Goal: Task Accomplishment & Management: Manage account settings

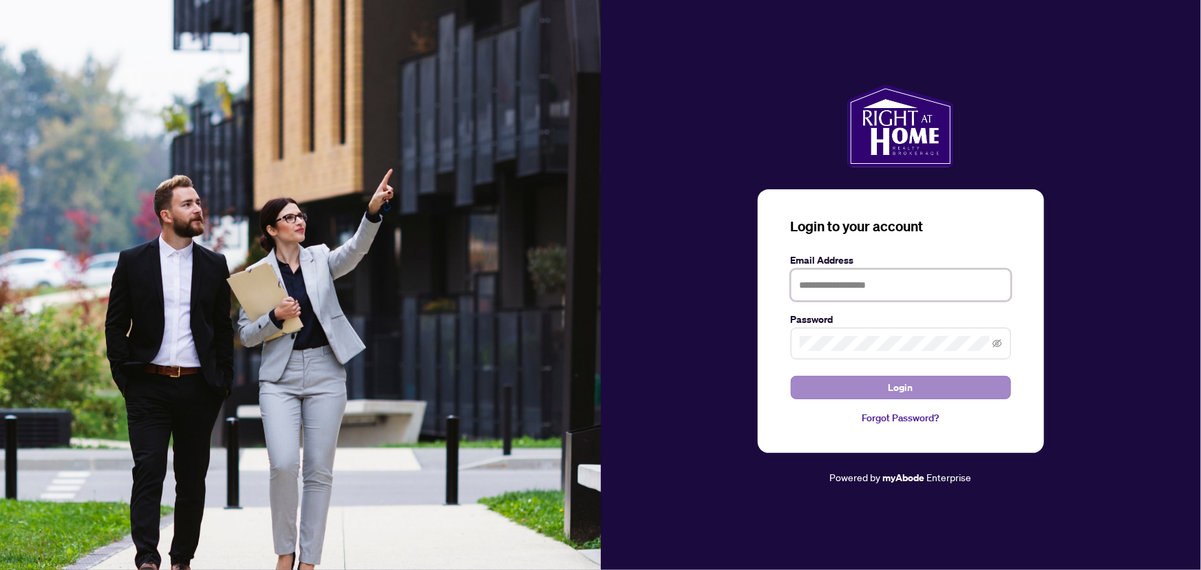
type input "**********"
click at [891, 386] on span "Login" at bounding box center [900, 387] width 25 height 22
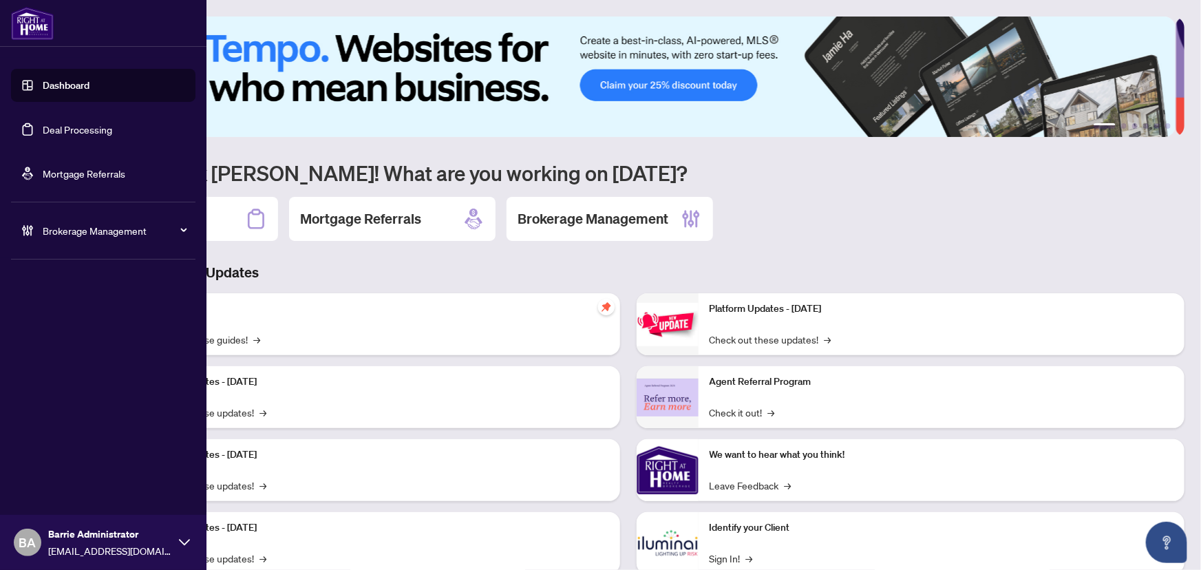
click at [111, 123] on link "Deal Processing" at bounding box center [77, 129] width 69 height 12
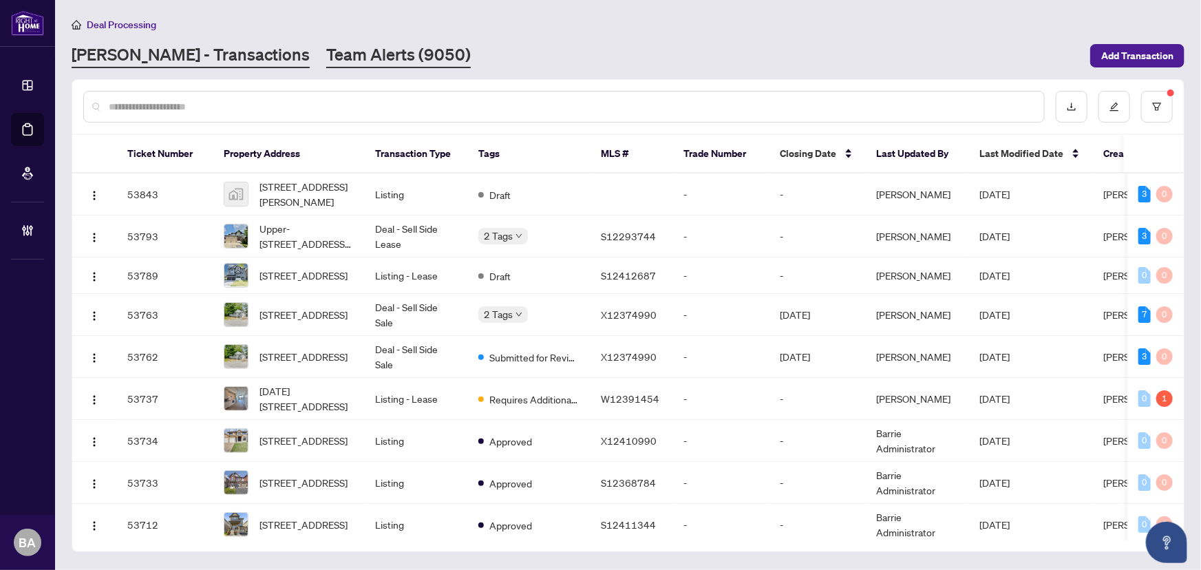
click at [326, 62] on link "Team Alerts (9050)" at bounding box center [398, 55] width 144 height 25
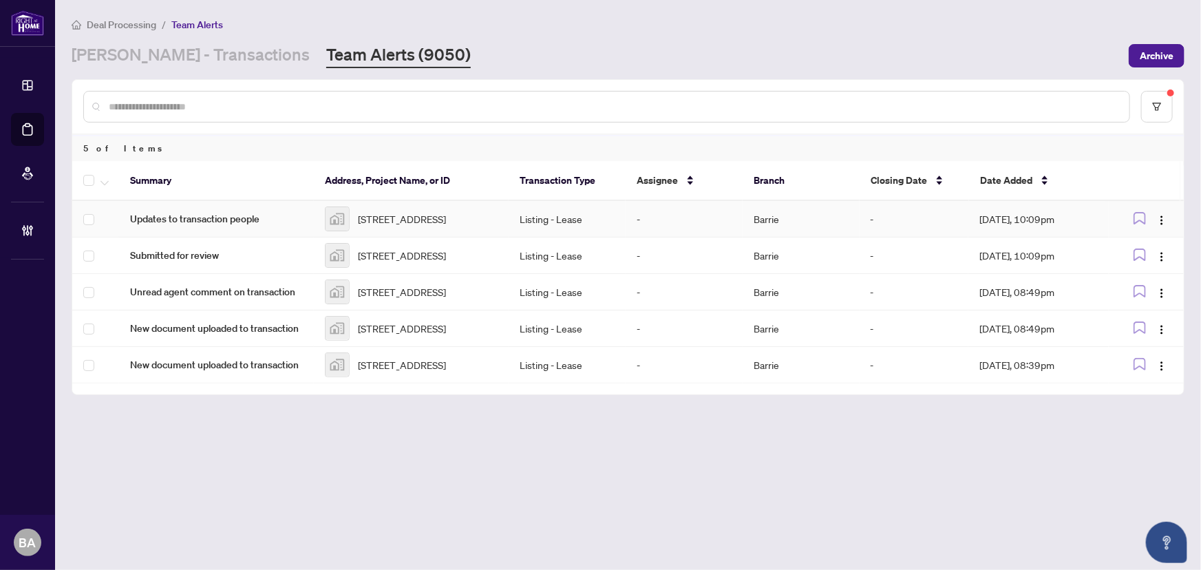
click at [244, 226] on span "Updates to transaction people" at bounding box center [216, 218] width 173 height 15
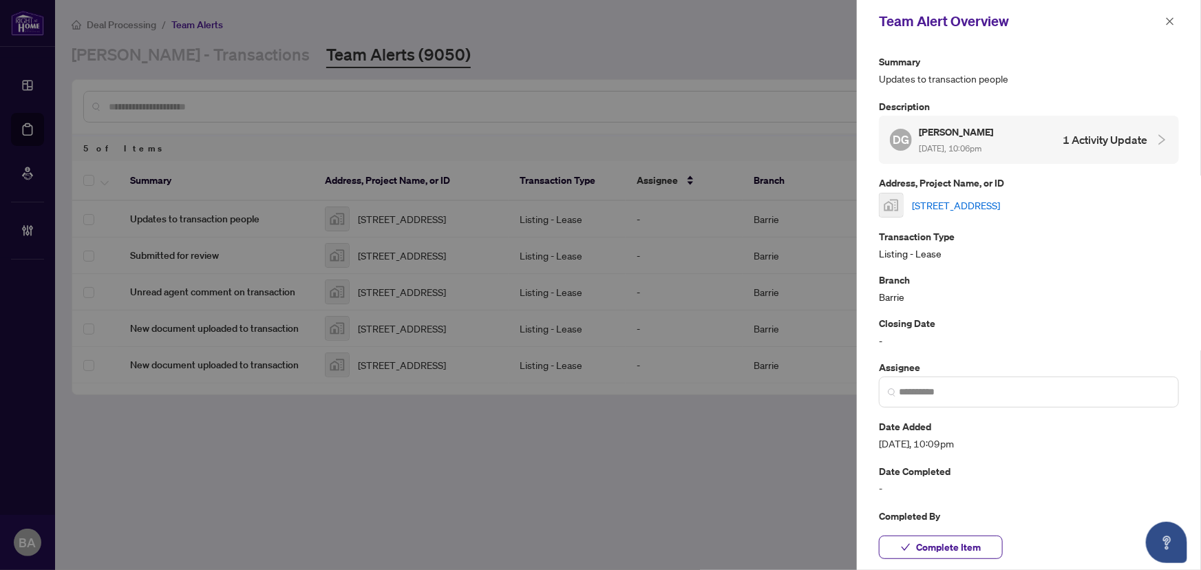
click at [958, 208] on link "[STREET_ADDRESS]" at bounding box center [956, 204] width 88 height 15
click at [1172, 20] on icon "close" at bounding box center [1170, 22] width 10 height 10
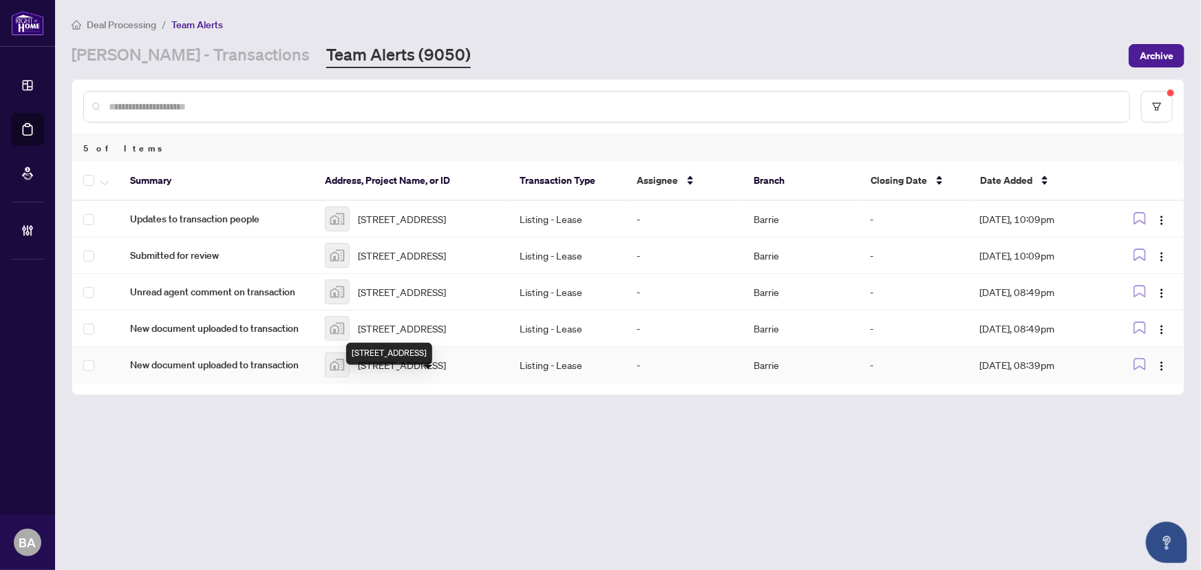
click at [403, 372] on span "[STREET_ADDRESS]" at bounding box center [402, 364] width 88 height 15
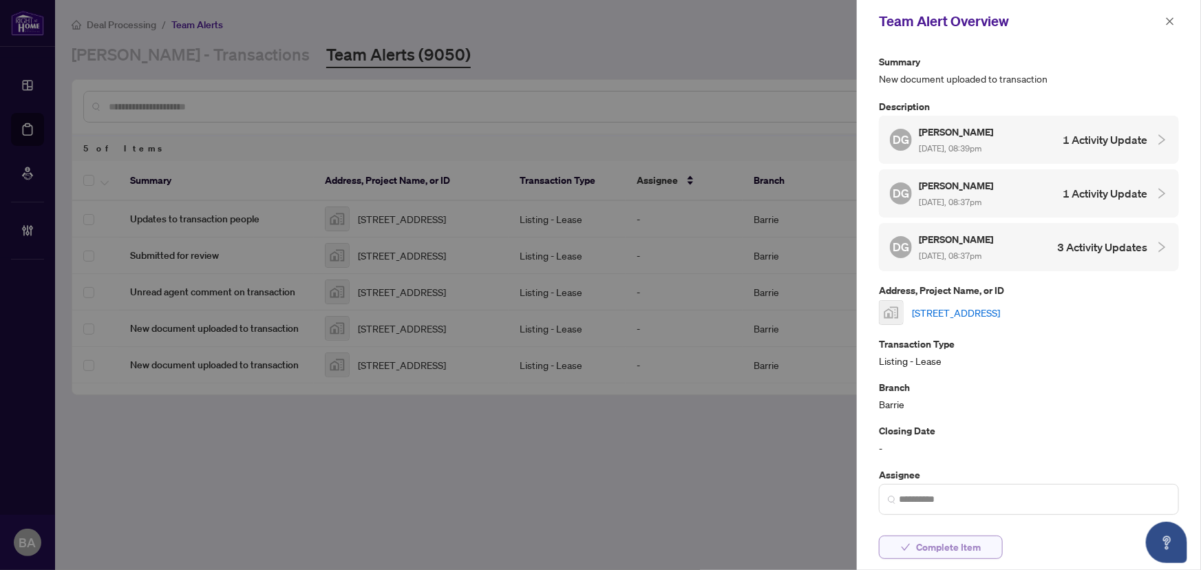
click at [931, 541] on span "Complete Item" at bounding box center [948, 547] width 65 height 22
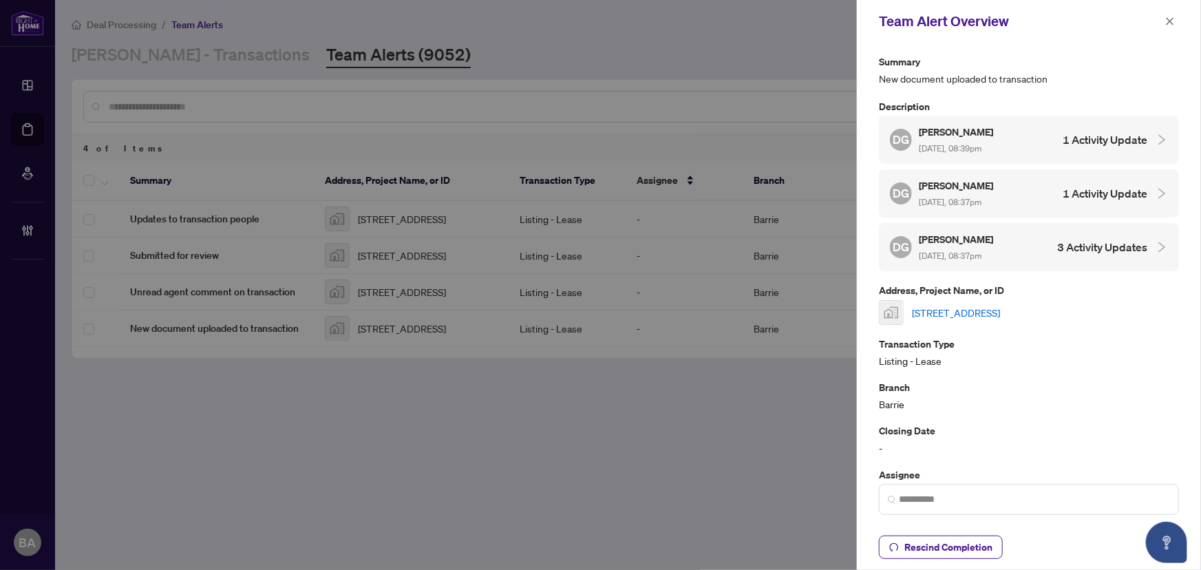
click at [475, 347] on div at bounding box center [600, 285] width 1201 height 570
click at [1170, 20] on icon "close" at bounding box center [1170, 21] width 8 height 8
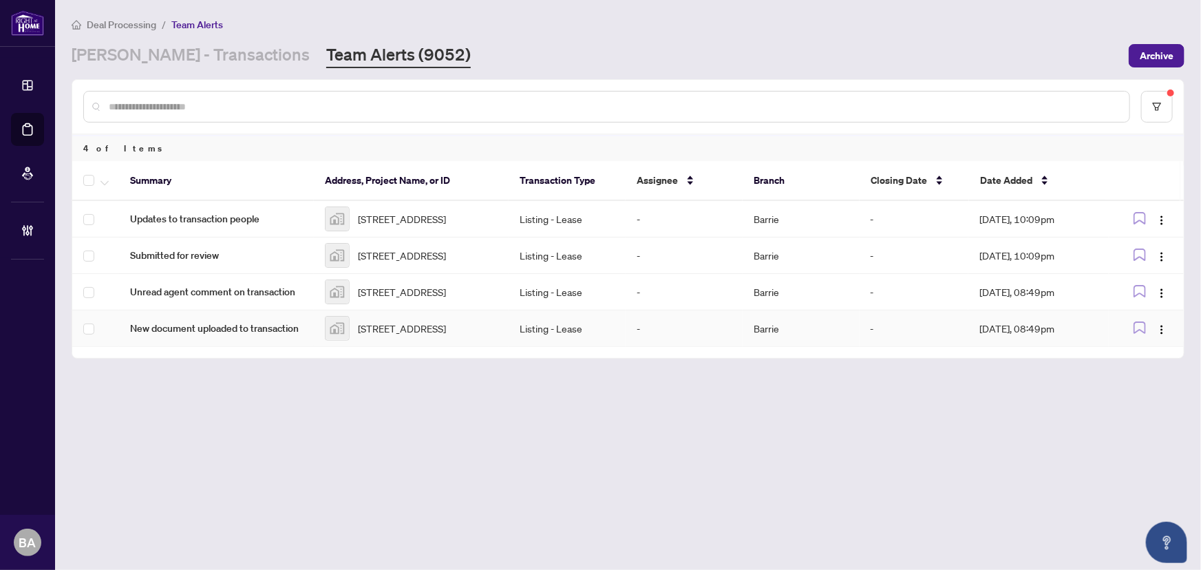
click at [381, 336] on span "[STREET_ADDRESS]" at bounding box center [402, 328] width 88 height 15
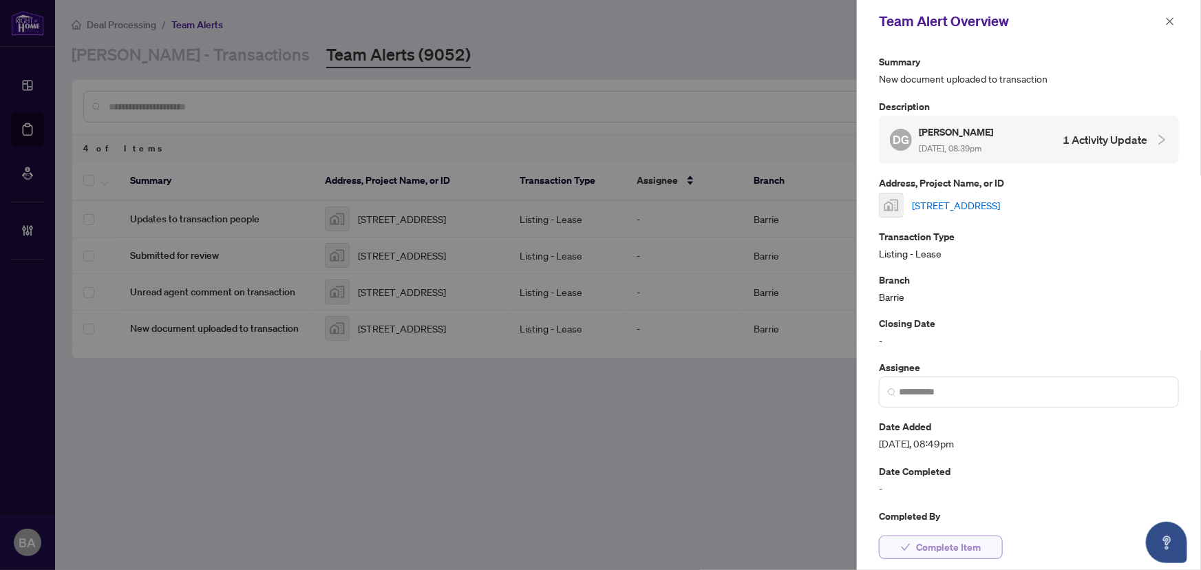
click at [916, 547] on span "Complete Item" at bounding box center [948, 547] width 65 height 22
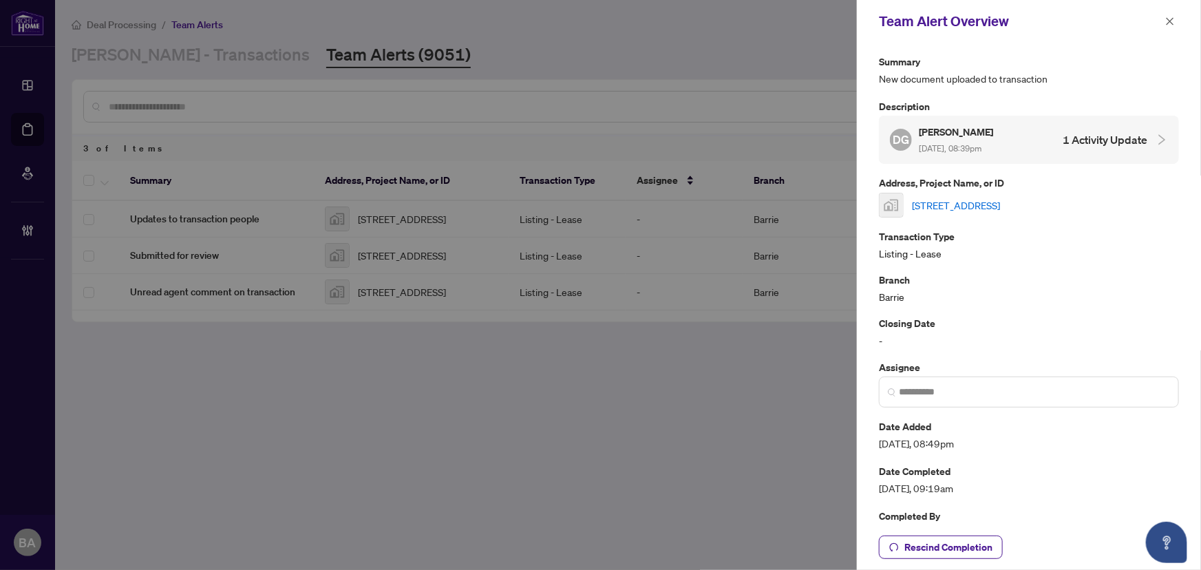
click at [392, 308] on div at bounding box center [600, 285] width 1201 height 570
click at [1177, 22] on button "button" at bounding box center [1170, 21] width 18 height 17
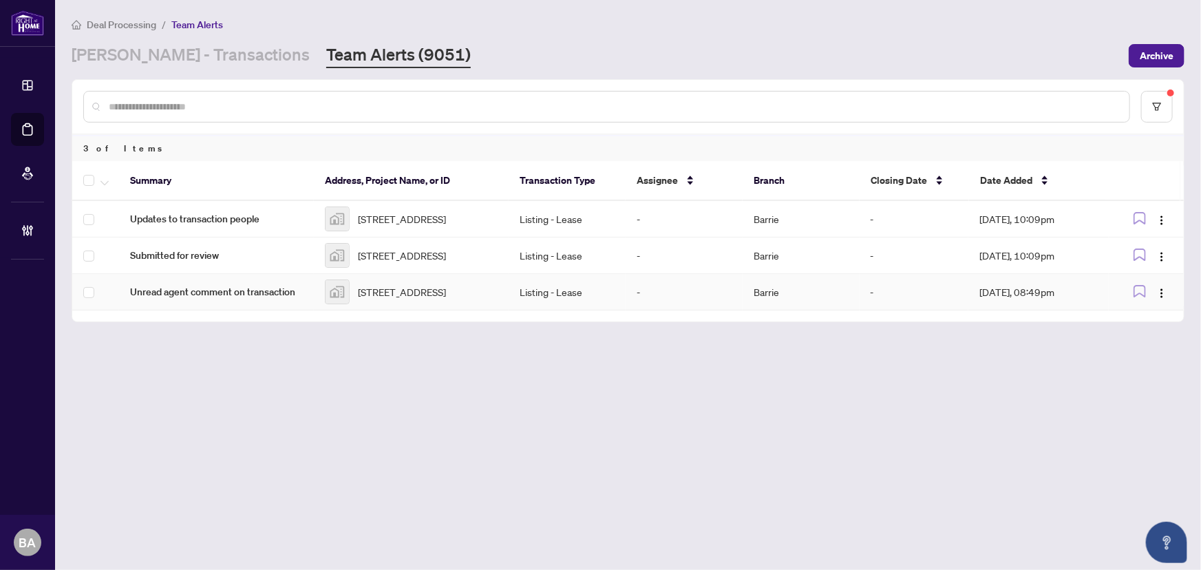
click at [446, 299] on span "[STREET_ADDRESS]" at bounding box center [402, 291] width 88 height 15
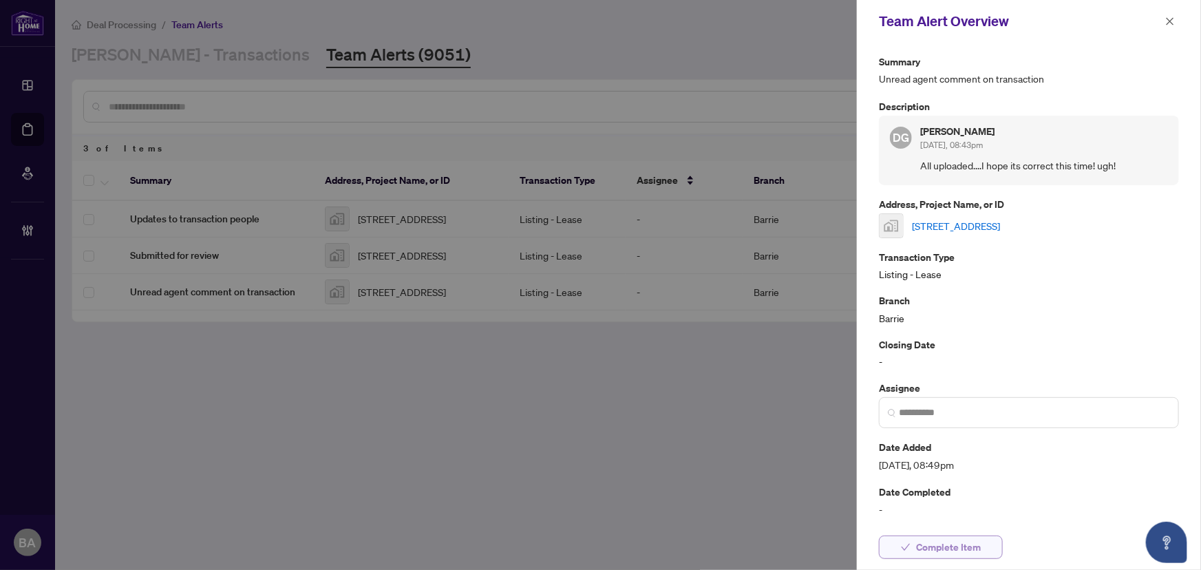
click at [924, 541] on span "Complete Item" at bounding box center [948, 547] width 65 height 22
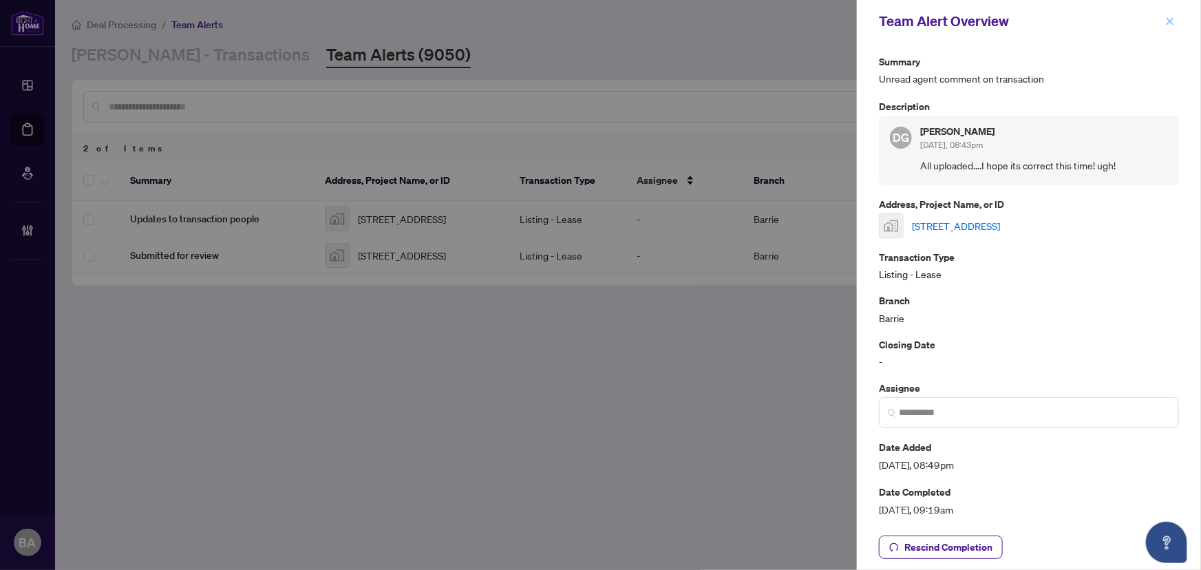
click at [1167, 20] on icon "close" at bounding box center [1170, 22] width 10 height 10
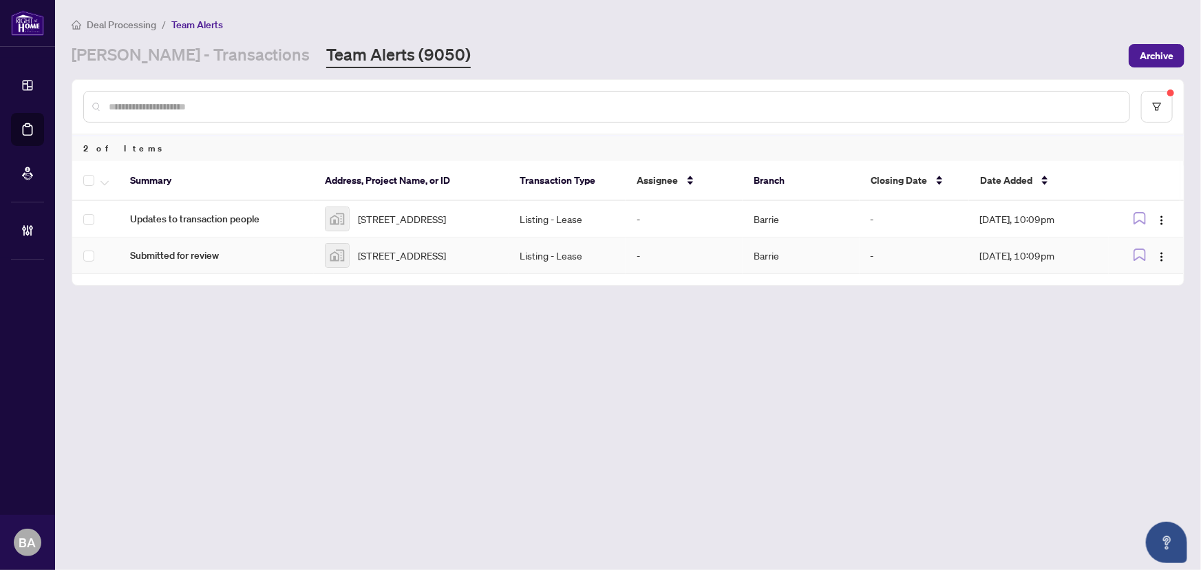
click at [411, 263] on span "[STREET_ADDRESS]" at bounding box center [402, 255] width 88 height 15
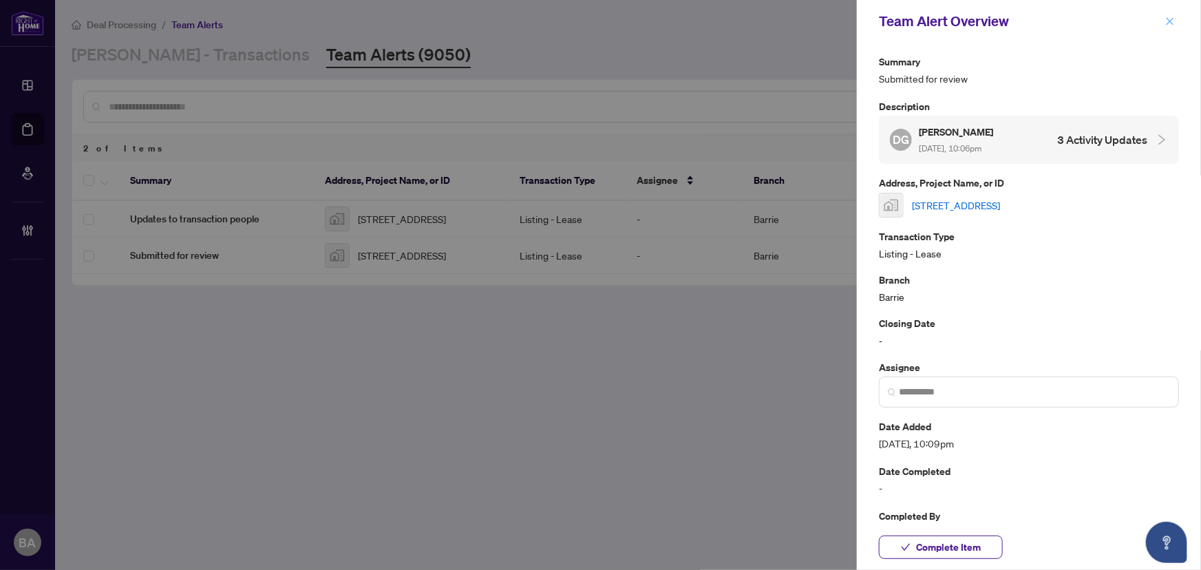
click at [1168, 22] on icon "close" at bounding box center [1170, 22] width 10 height 10
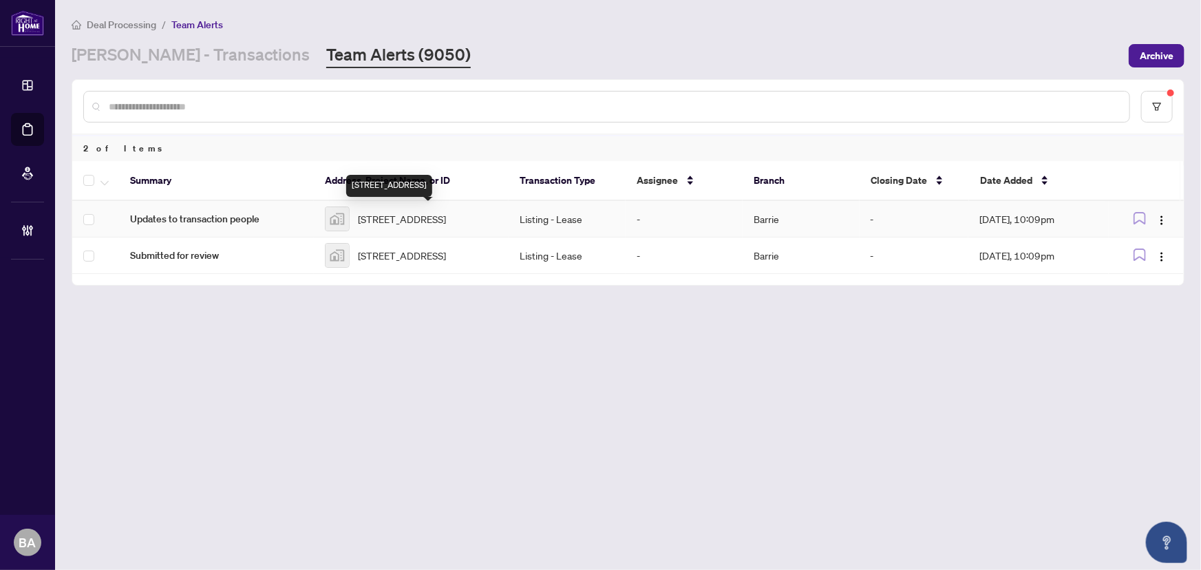
click at [385, 226] on span "[STREET_ADDRESS]" at bounding box center [402, 218] width 88 height 15
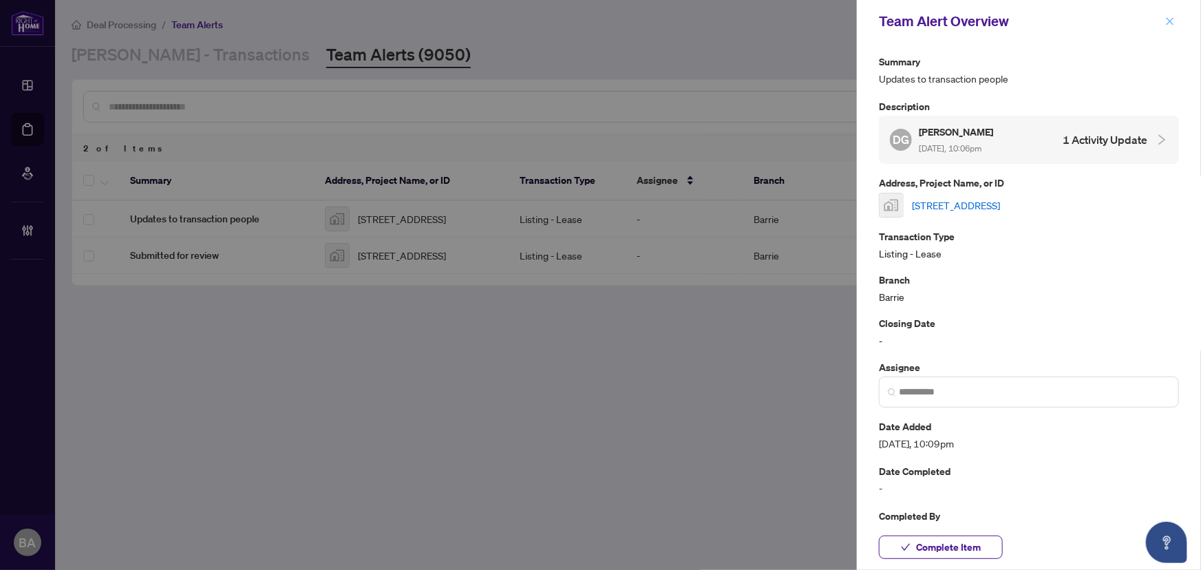
click at [1170, 20] on icon "close" at bounding box center [1170, 21] width 8 height 8
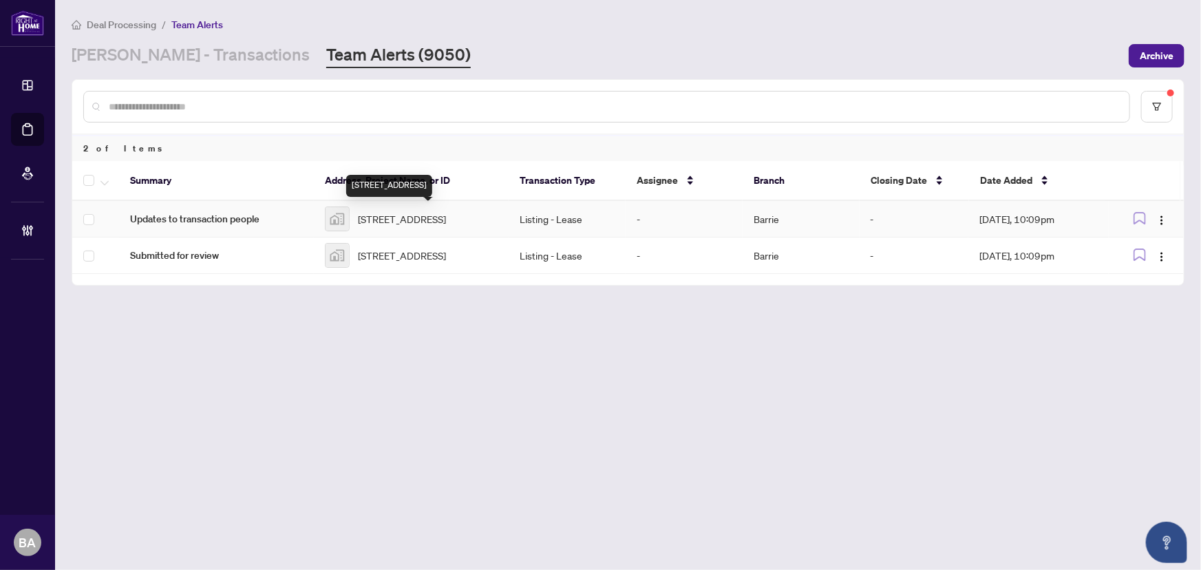
click at [365, 211] on span "[STREET_ADDRESS]" at bounding box center [402, 218] width 88 height 15
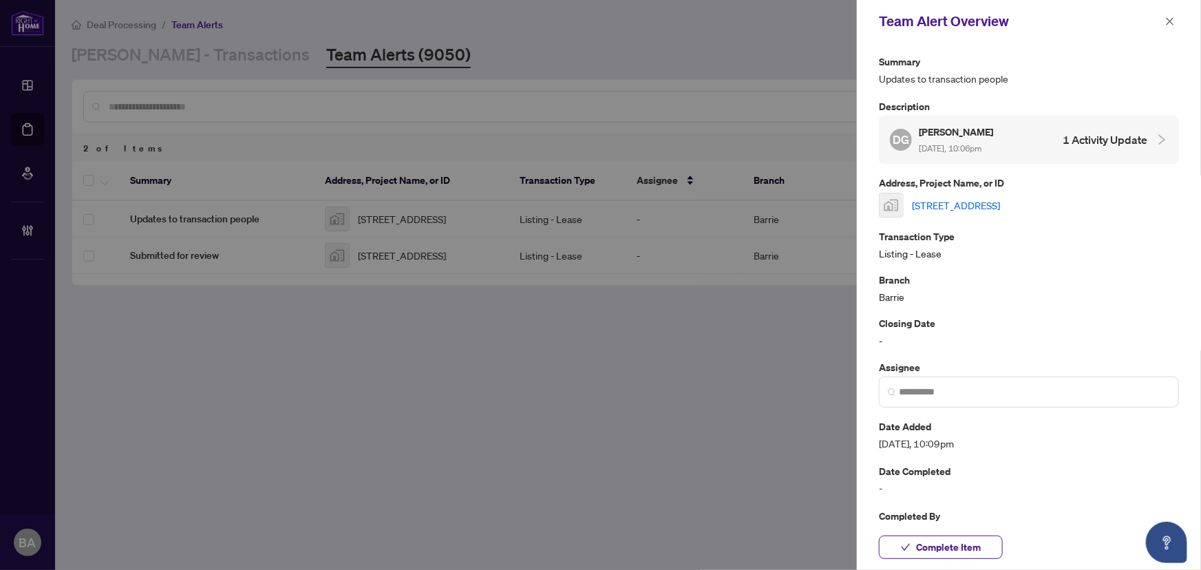
click at [967, 200] on link "[STREET_ADDRESS]" at bounding box center [956, 204] width 88 height 15
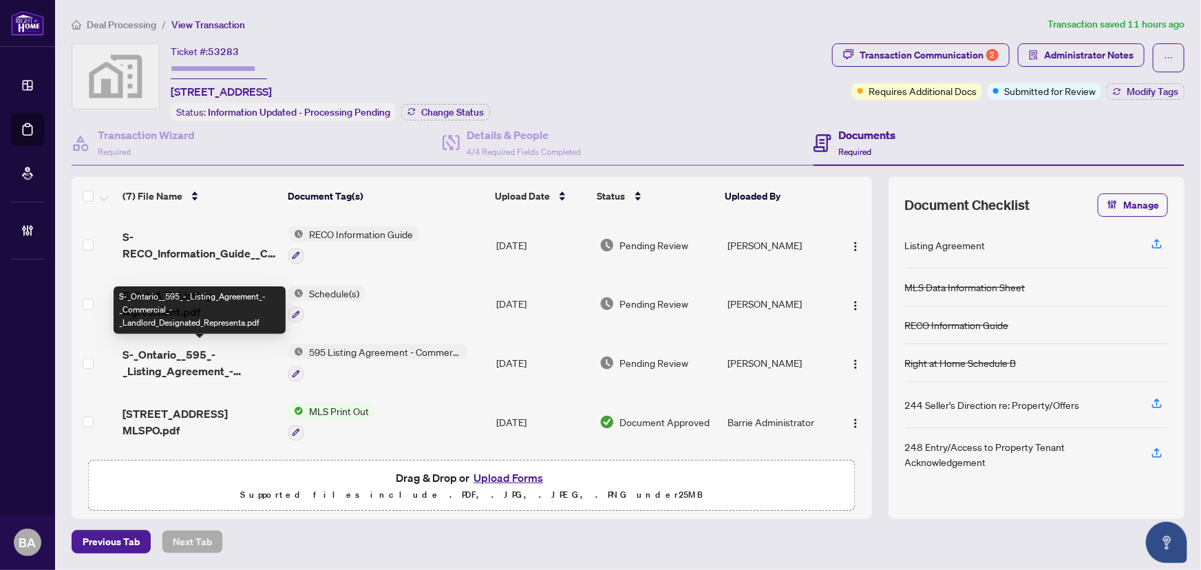
click at [177, 360] on span "S-_Ontario__595_-_Listing_Agreement_-_Commercial_-_Landlord_Designated_Represen…" at bounding box center [199, 362] width 155 height 33
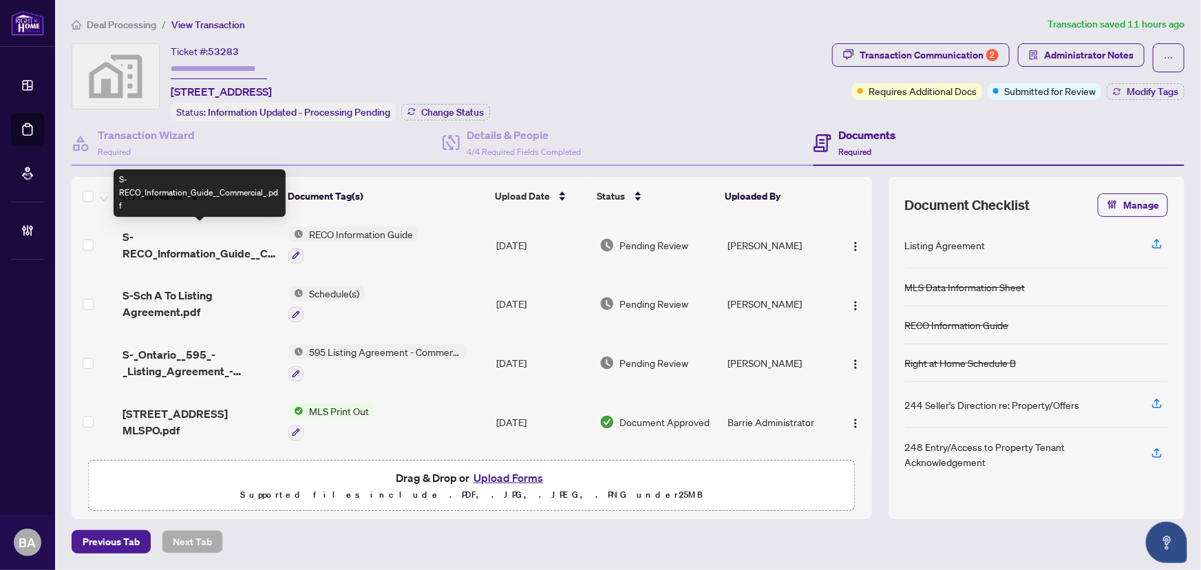
click at [193, 246] on span "S-RECO_Information_Guide__Commercial_.pdf" at bounding box center [199, 244] width 155 height 33
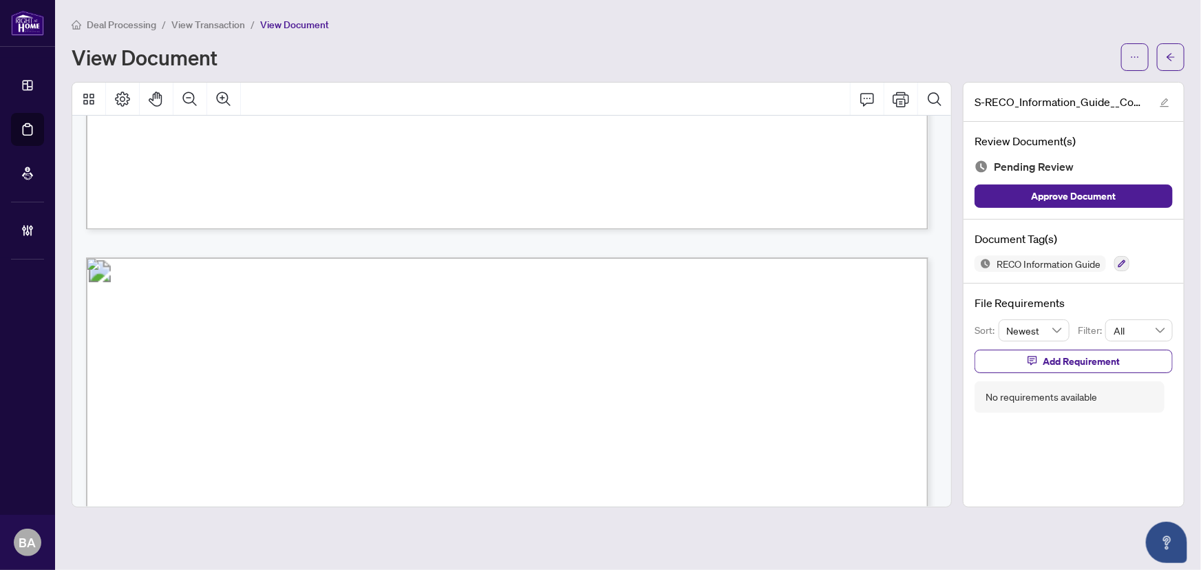
scroll to position [8804, 0]
click at [1170, 58] on icon "arrow-left" at bounding box center [1170, 57] width 10 height 10
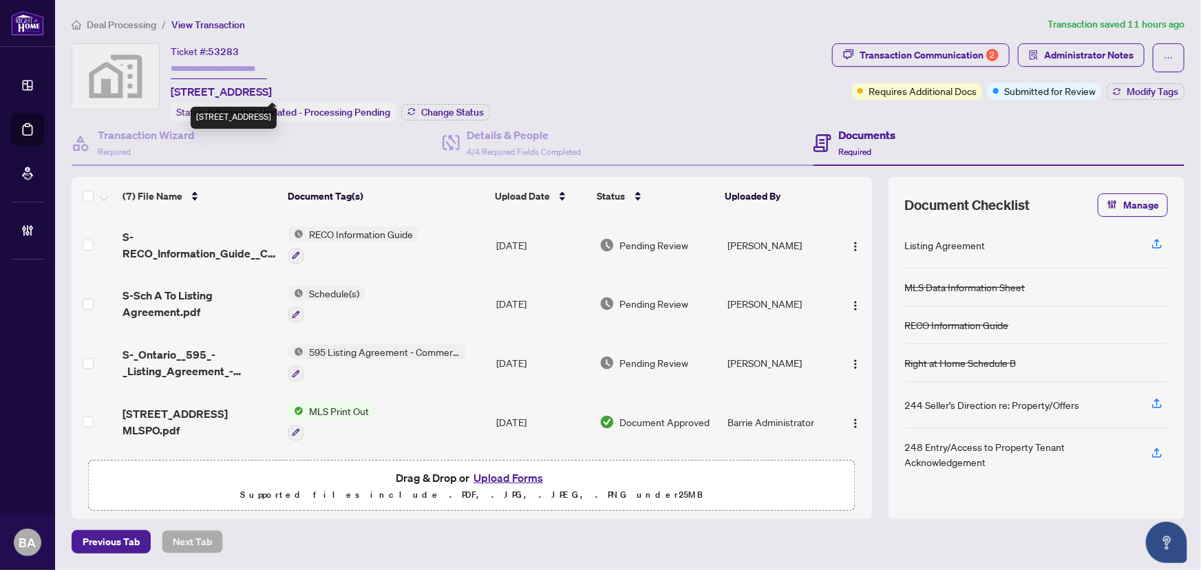
drag, startPoint x: 275, startPoint y: 89, endPoint x: 171, endPoint y: 92, distance: 103.9
click at [171, 92] on span "[STREET_ADDRESS]" at bounding box center [221, 91] width 101 height 17
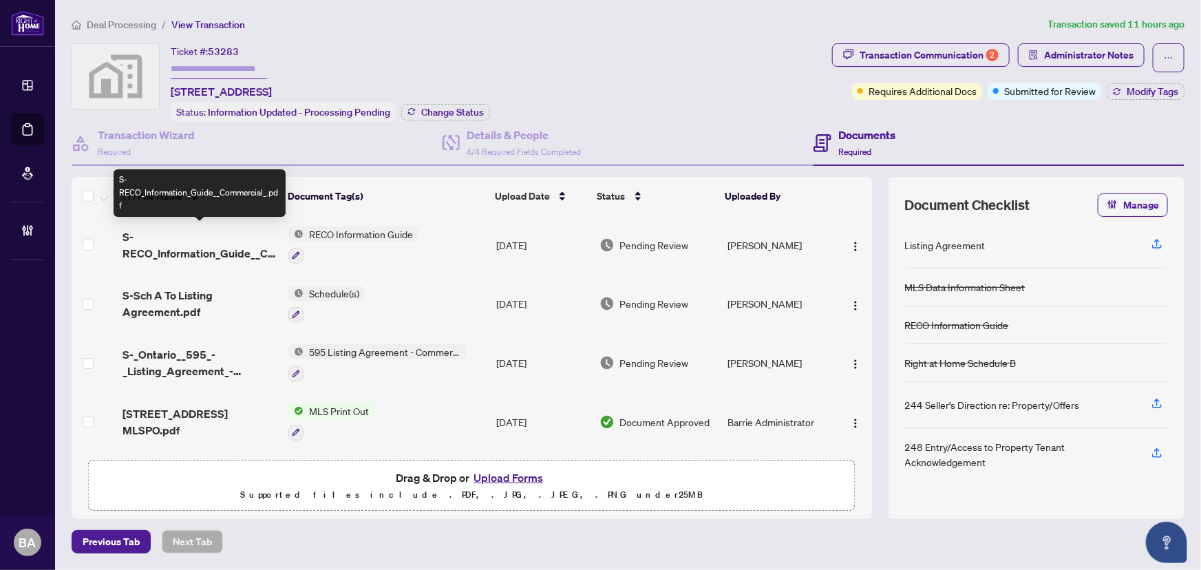
click at [177, 248] on span "S-RECO_Information_Guide__Commercial_.pdf" at bounding box center [199, 244] width 155 height 33
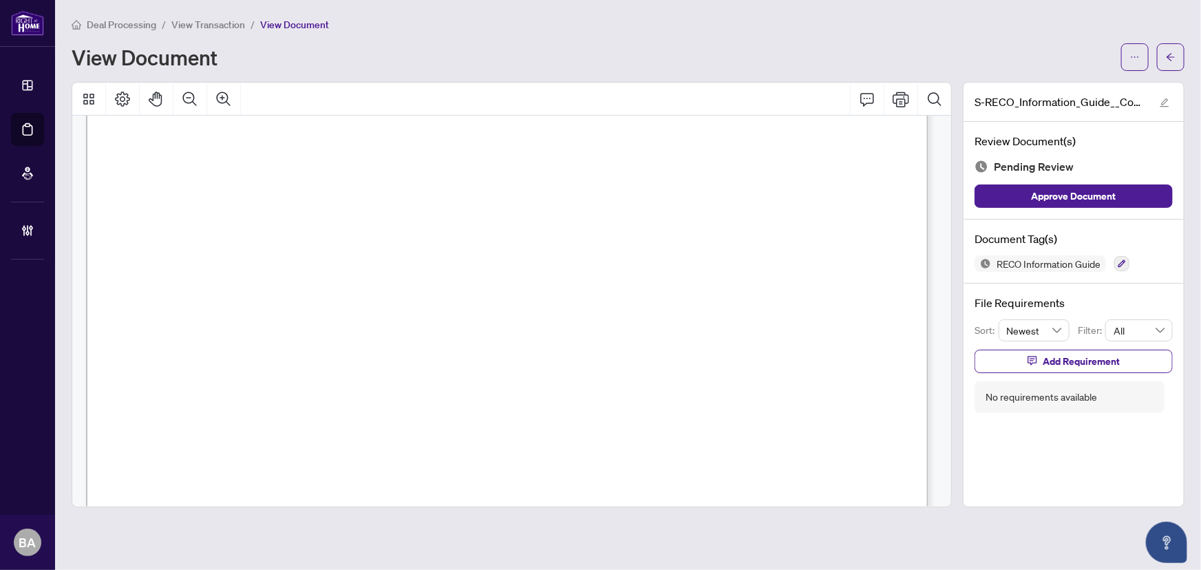
scroll to position [9157, 0]
click at [1122, 261] on icon "button" at bounding box center [1121, 263] width 8 height 8
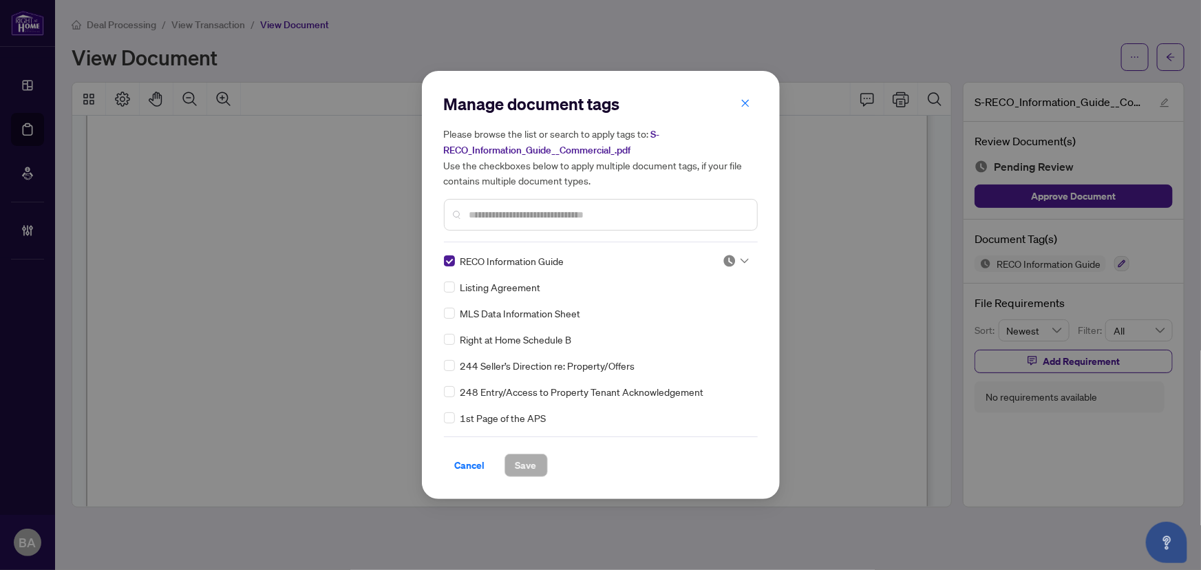
click at [740, 260] on icon at bounding box center [744, 261] width 8 height 5
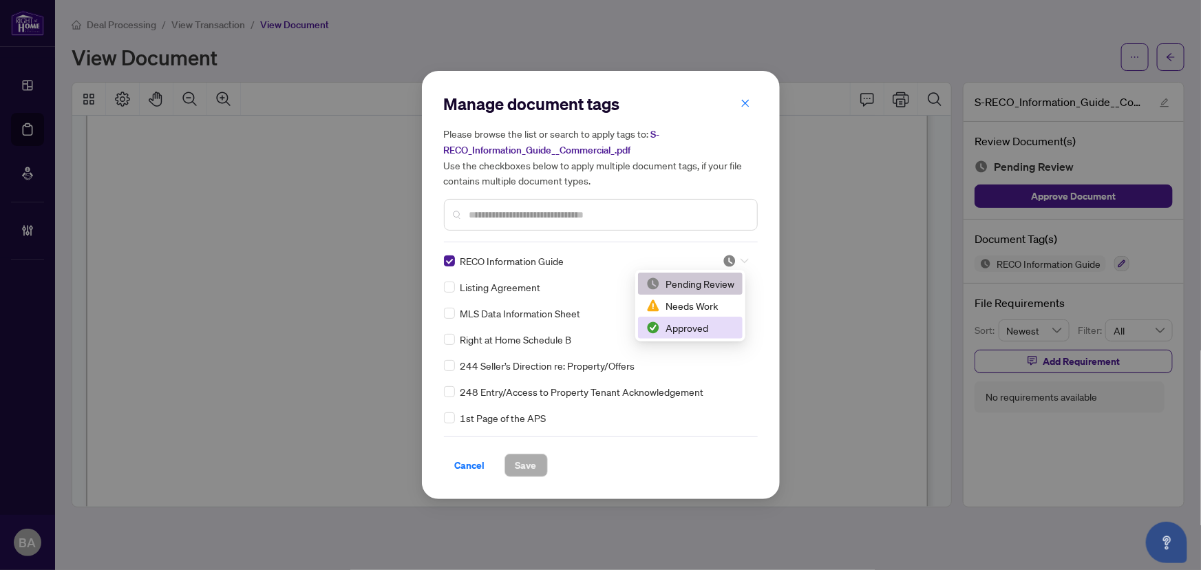
click at [690, 334] on div "Approved" at bounding box center [690, 327] width 88 height 15
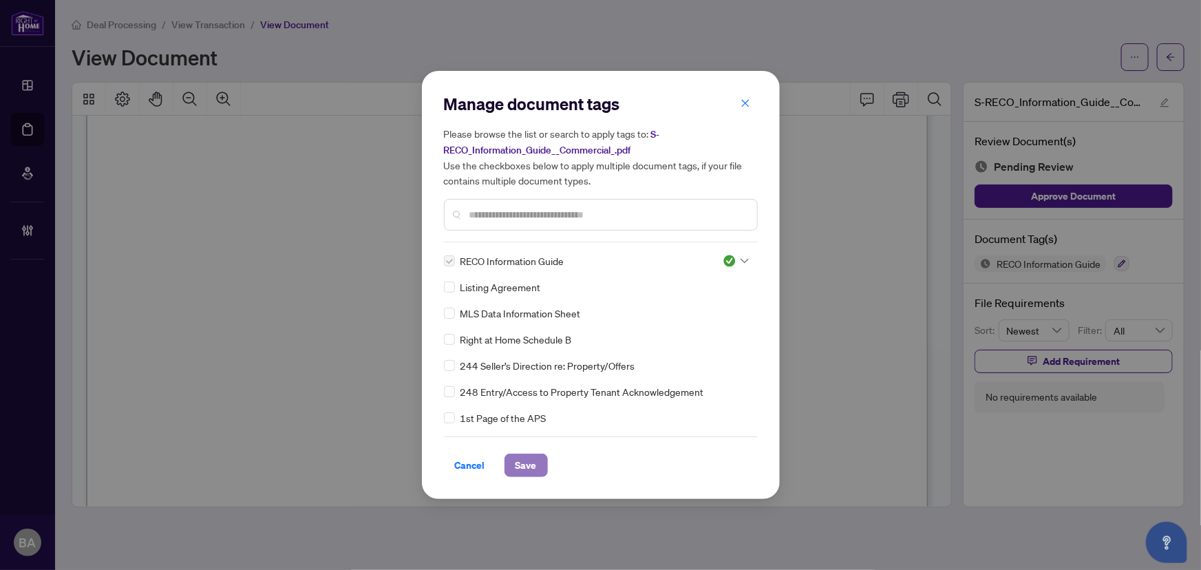
click at [522, 456] on span "Save" at bounding box center [525, 465] width 21 height 22
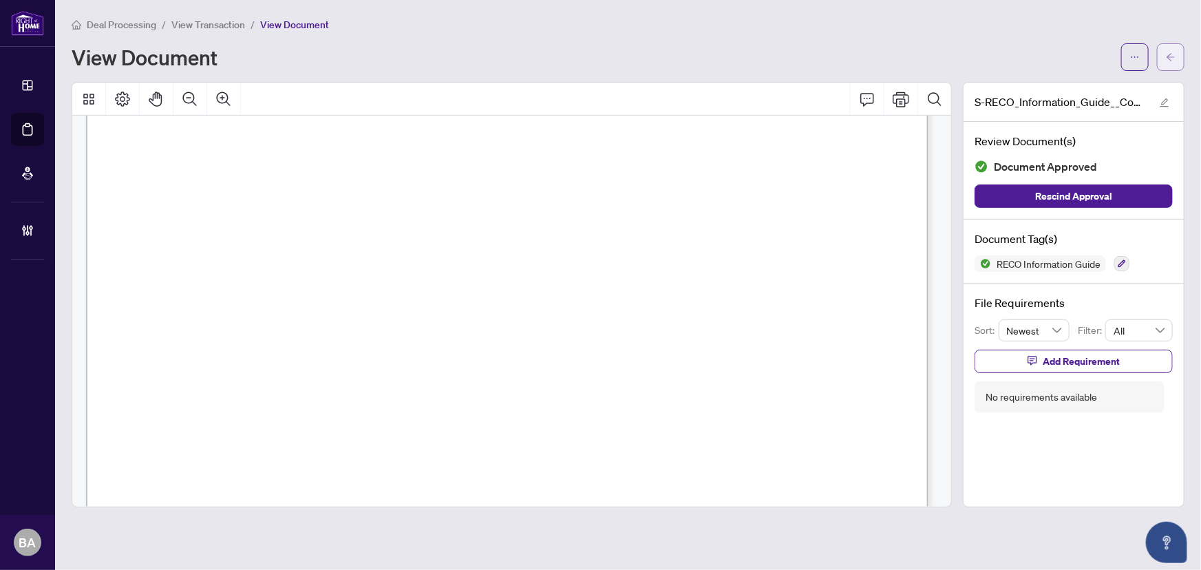
click at [1164, 51] on button "button" at bounding box center [1171, 57] width 28 height 28
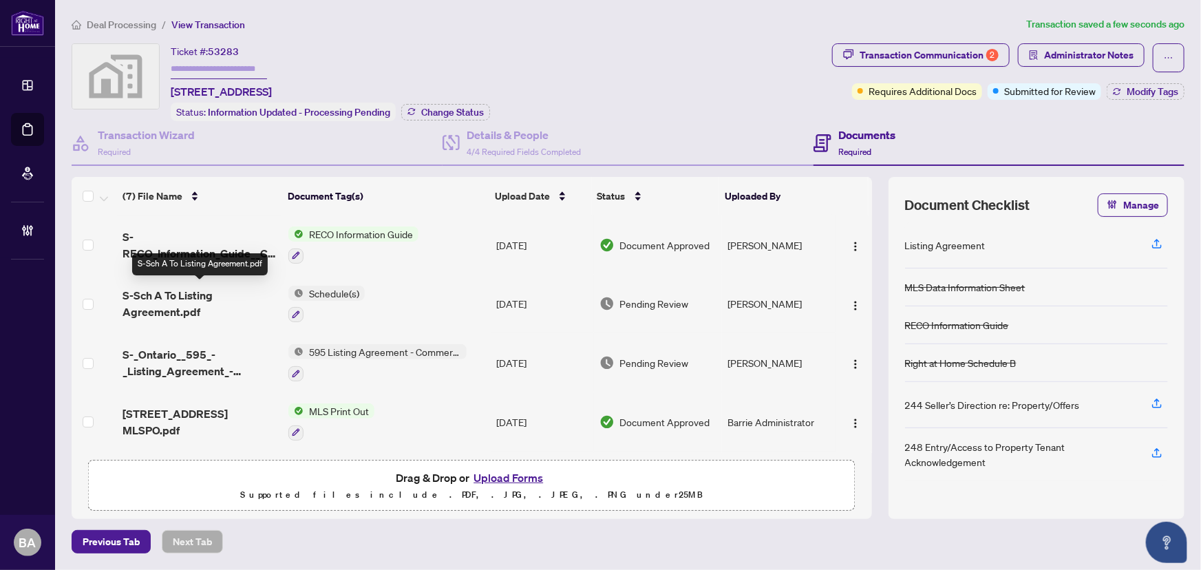
click at [179, 297] on span "S-Sch A To Listing Agreement.pdf" at bounding box center [199, 303] width 155 height 33
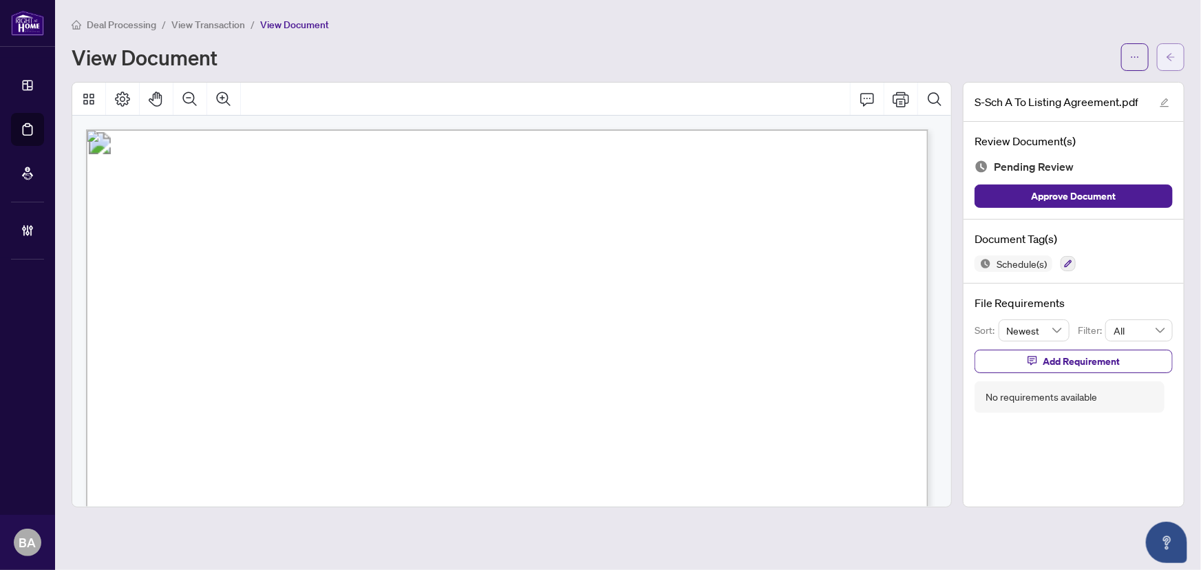
click at [1173, 58] on icon "arrow-left" at bounding box center [1170, 57] width 10 height 10
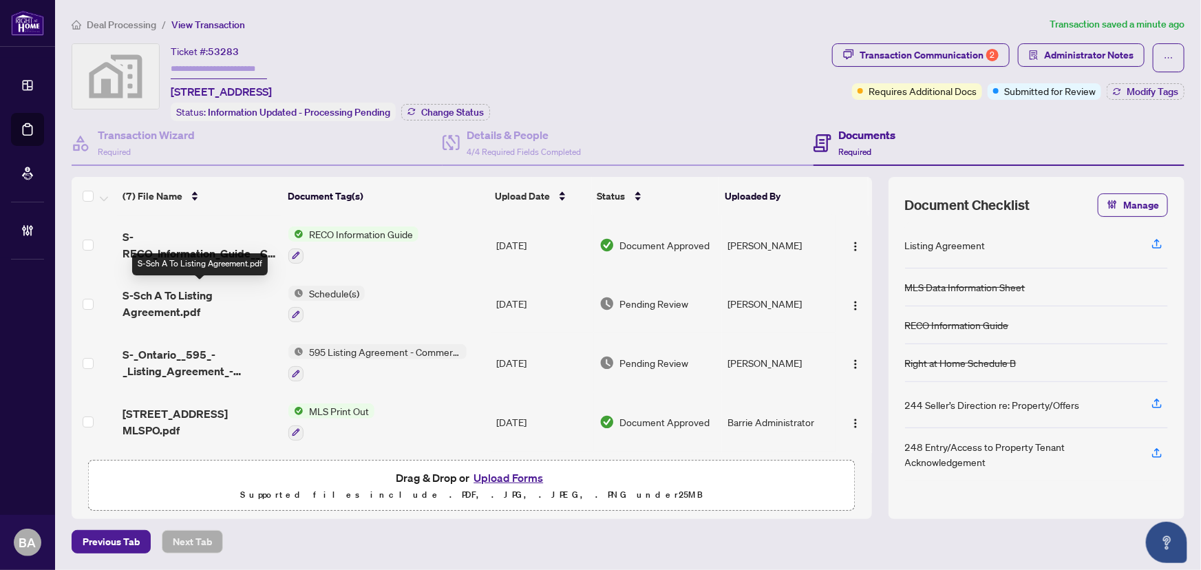
click at [181, 302] on span "S-Sch A To Listing Agreement.pdf" at bounding box center [199, 303] width 155 height 33
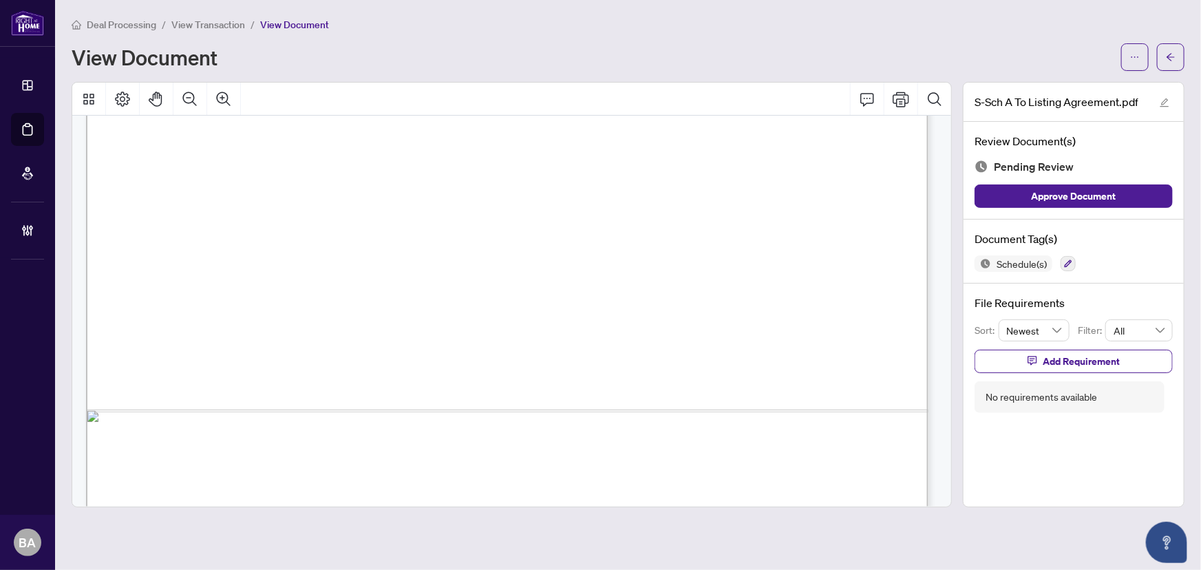
scroll to position [1843, 0]
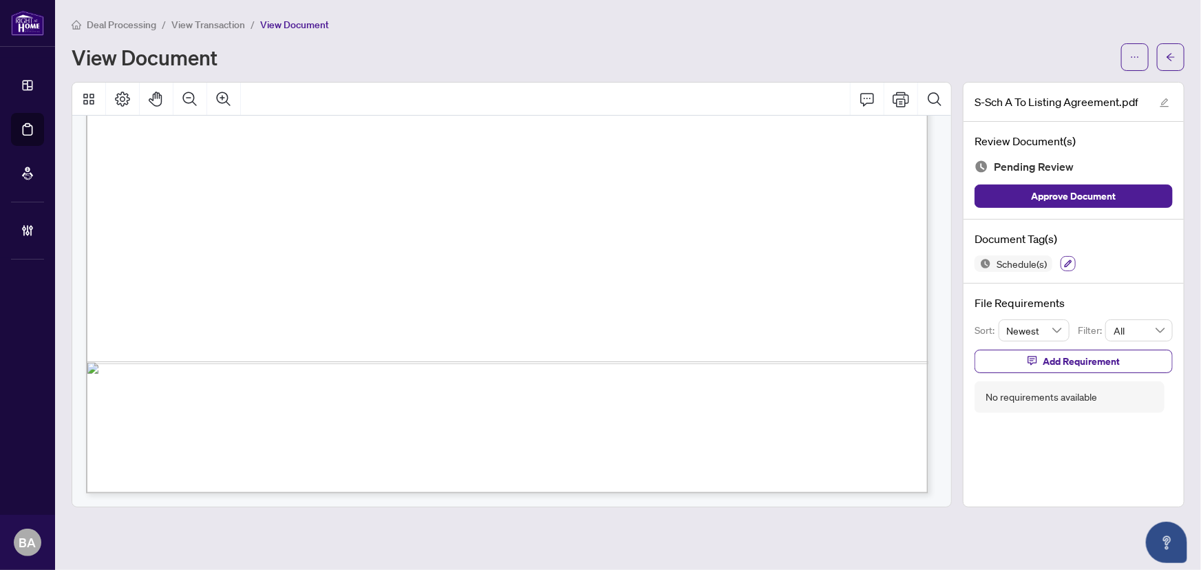
click at [1072, 263] on icon "button" at bounding box center [1068, 263] width 8 height 8
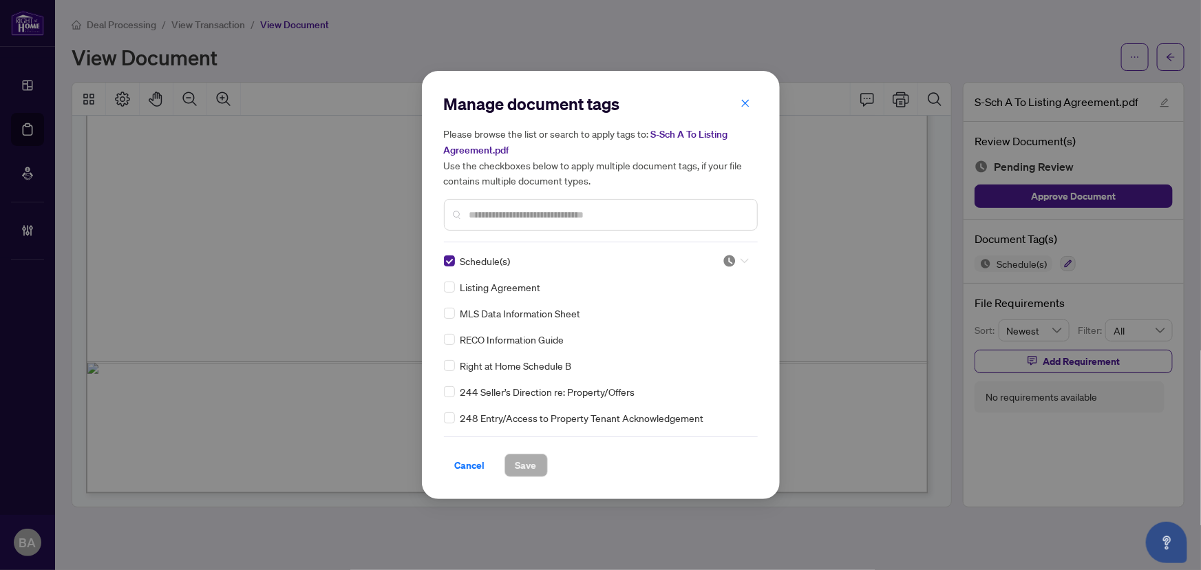
click at [741, 261] on icon at bounding box center [744, 261] width 8 height 5
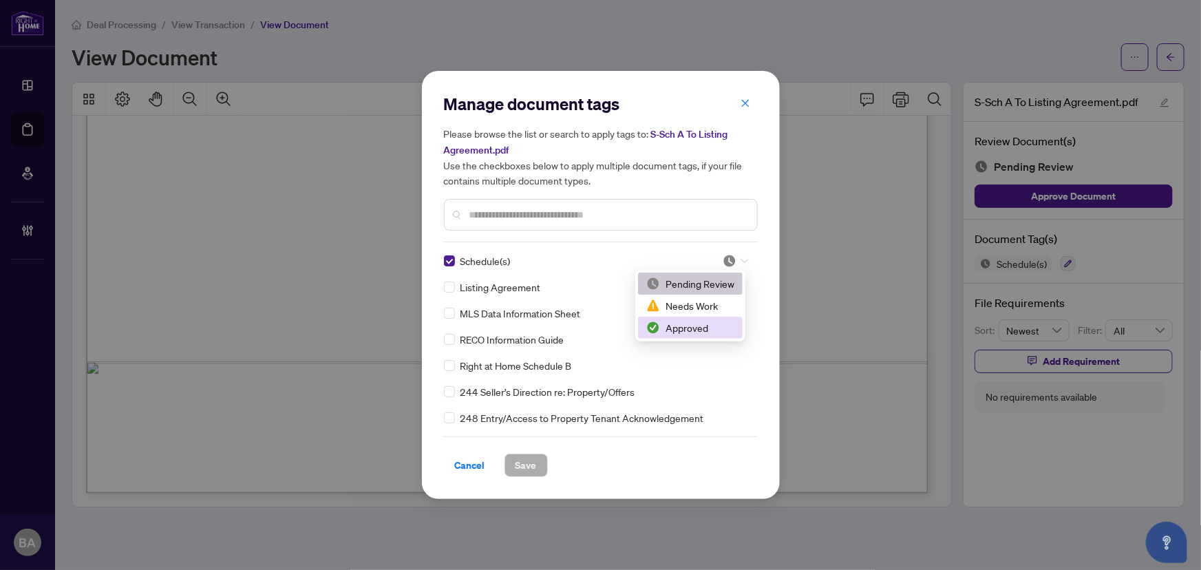
click at [685, 328] on div "Approved" at bounding box center [690, 327] width 88 height 15
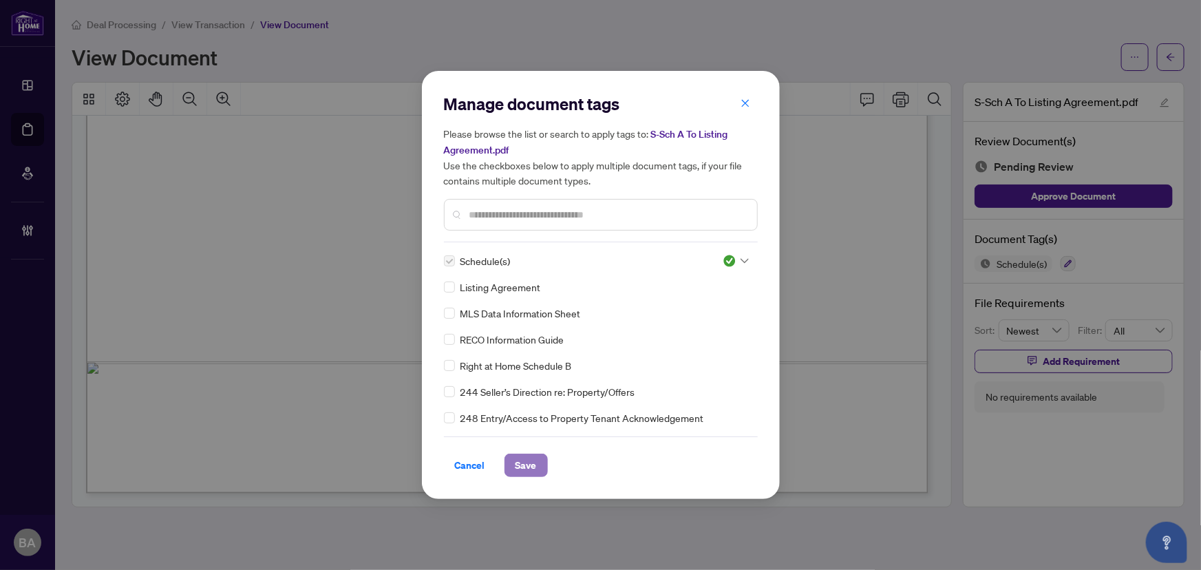
click at [533, 462] on span "Save" at bounding box center [525, 465] width 21 height 22
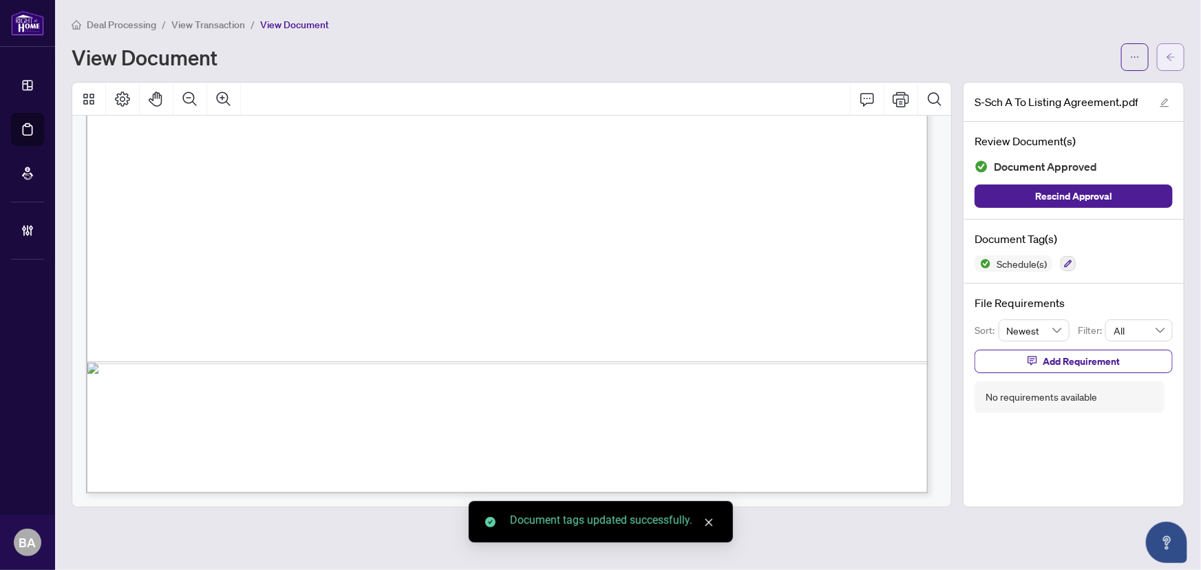
click at [1164, 62] on button "button" at bounding box center [1171, 57] width 28 height 28
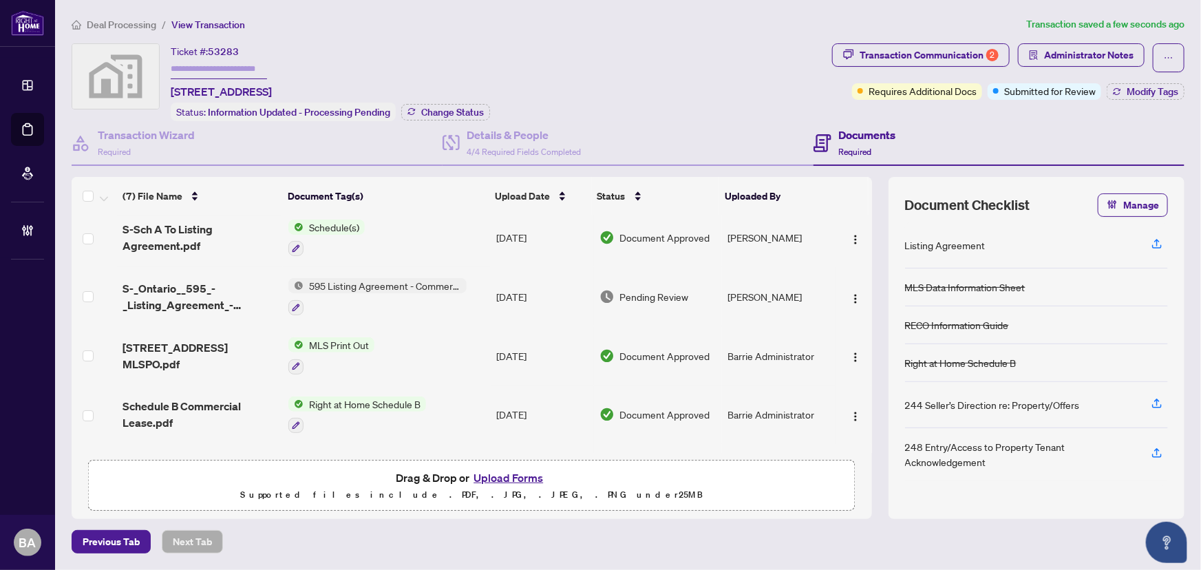
scroll to position [175, 0]
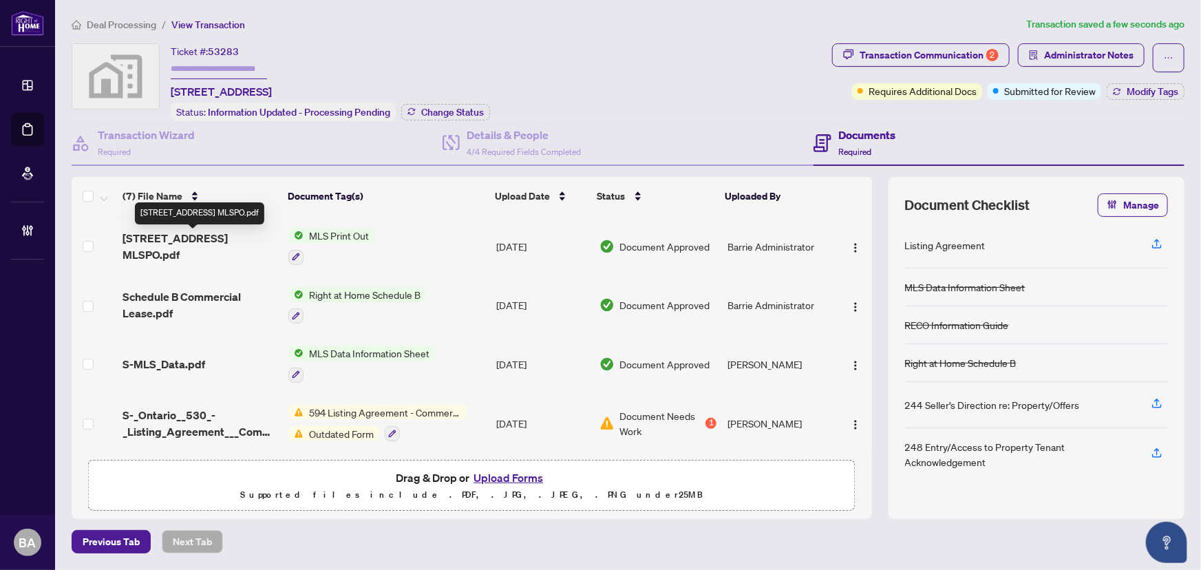
click at [184, 237] on span "[STREET_ADDRESS] MLSPO.pdf" at bounding box center [199, 246] width 155 height 33
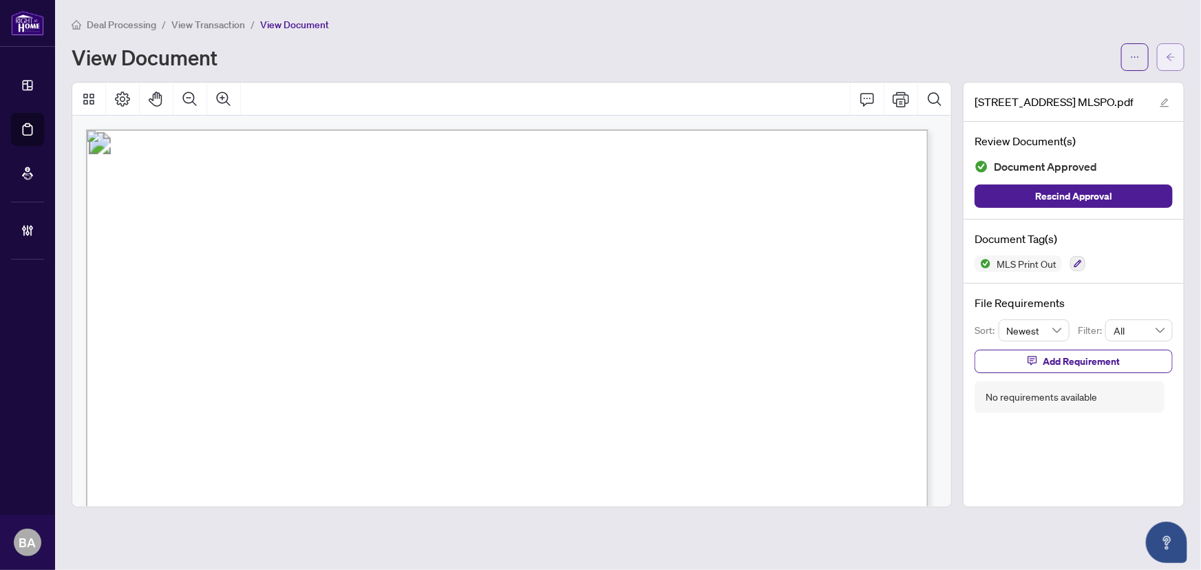
click at [1168, 55] on icon "arrow-left" at bounding box center [1170, 57] width 10 height 10
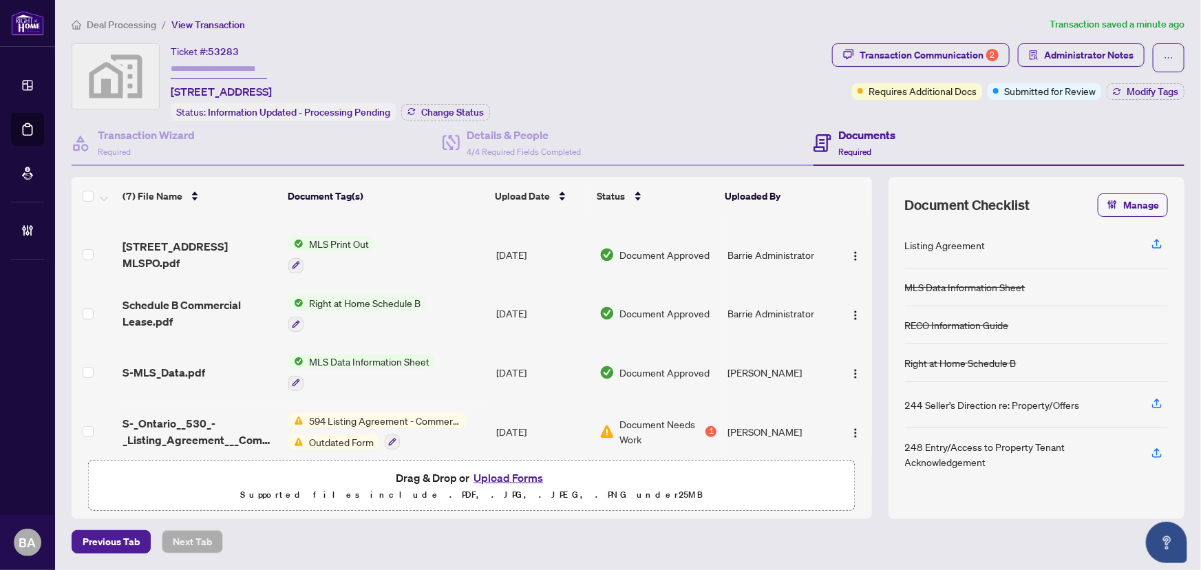
scroll to position [175, 0]
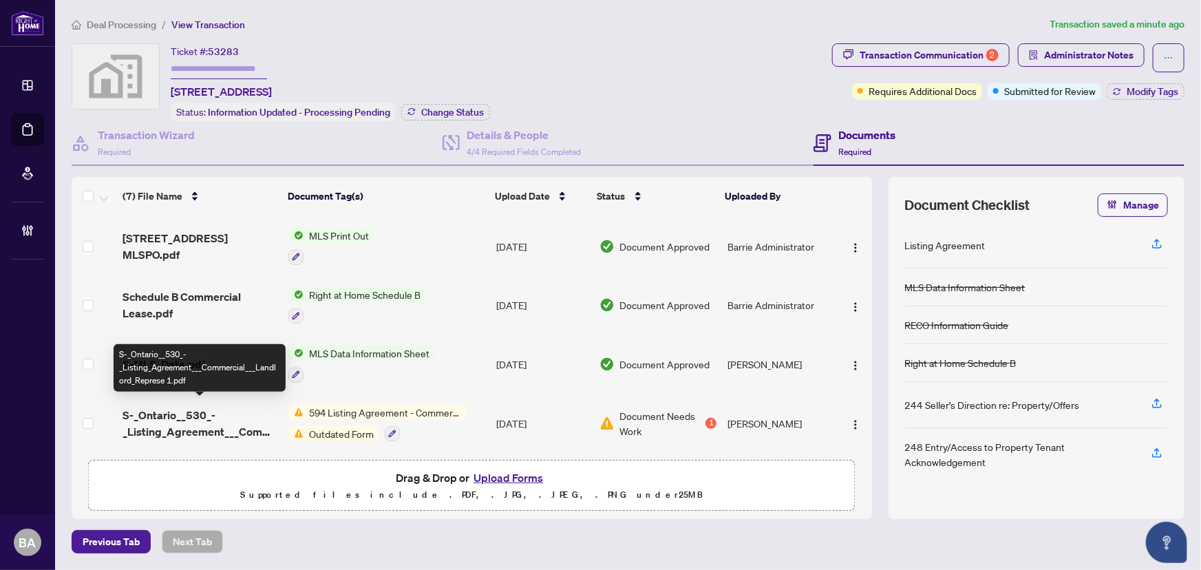
click at [192, 411] on span "S-_Ontario__530_-_Listing_Agreement___Commercial___Landlord_Represe 1.pdf" at bounding box center [199, 423] width 155 height 33
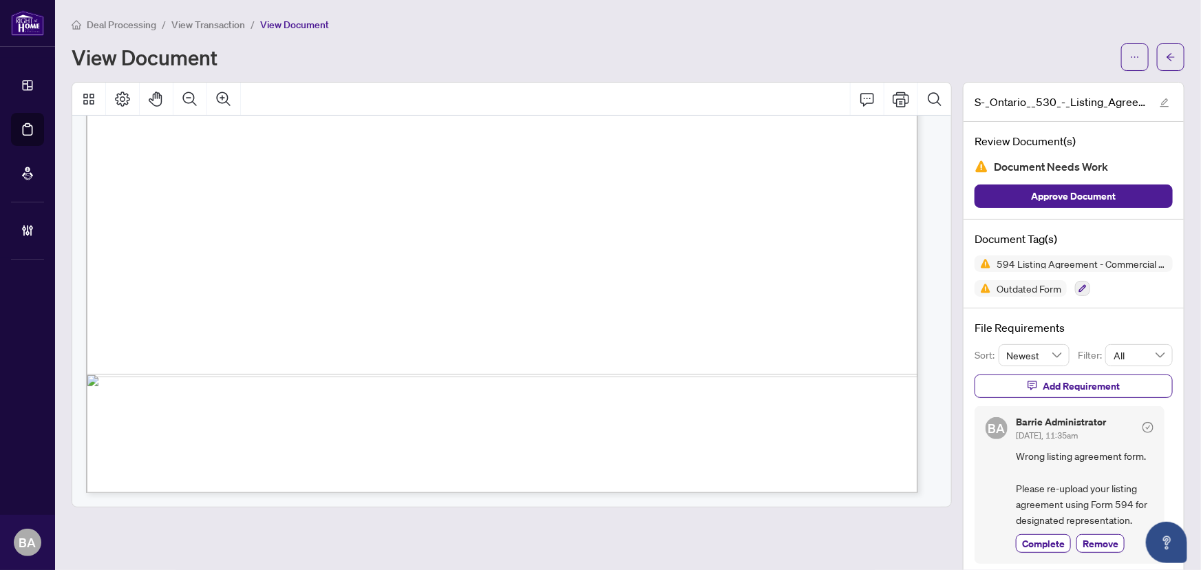
scroll to position [34, 0]
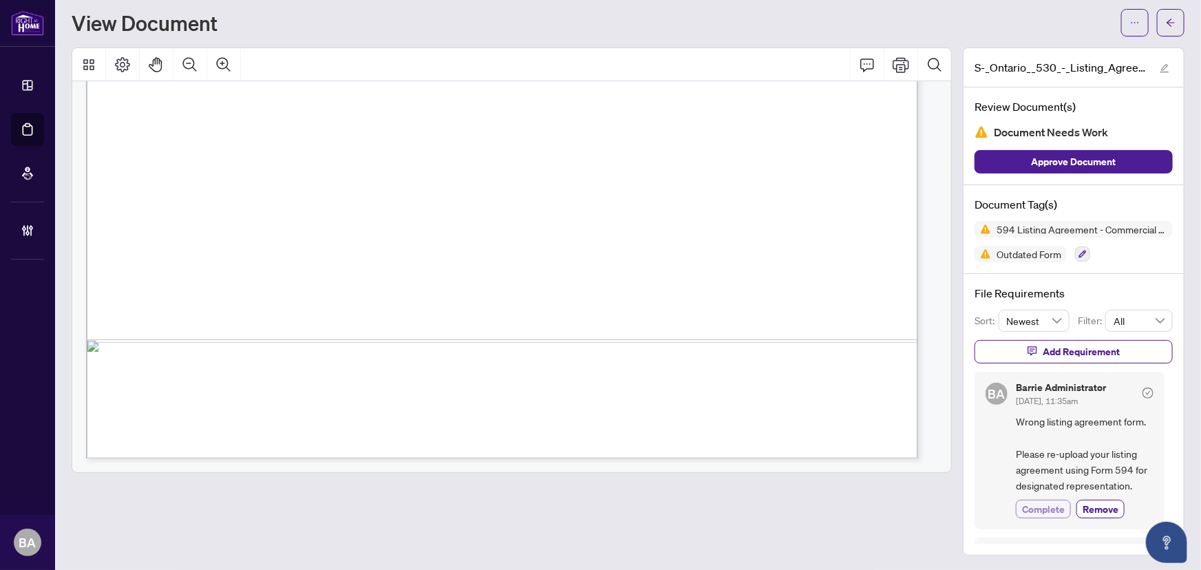
click at [1035, 513] on span "Complete" at bounding box center [1043, 509] width 43 height 14
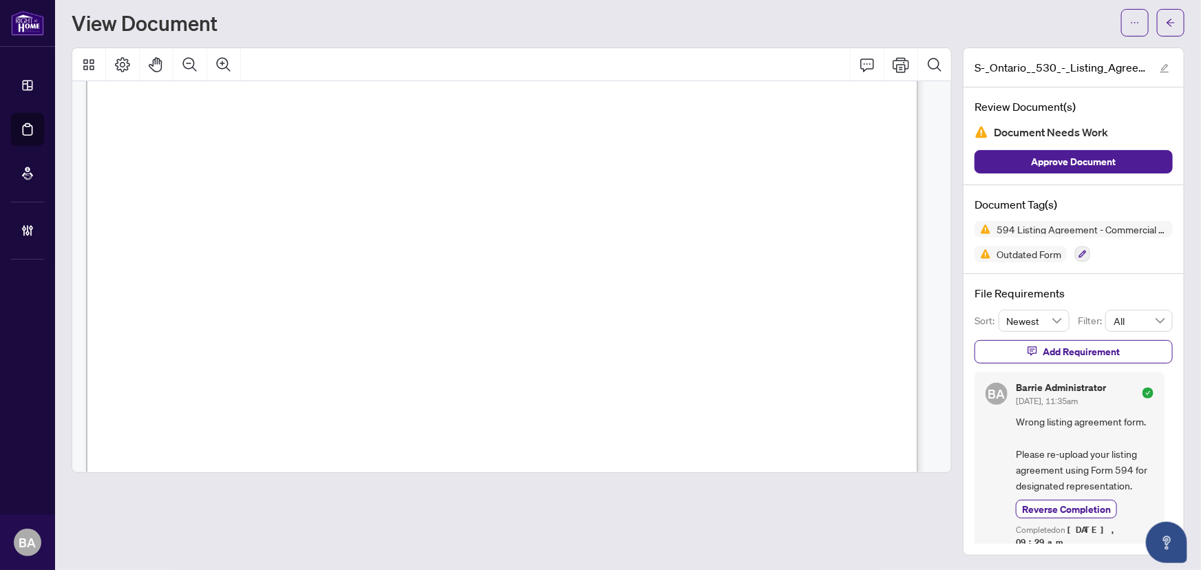
scroll to position [2573, 0]
click at [1165, 23] on icon "arrow-left" at bounding box center [1170, 23] width 10 height 10
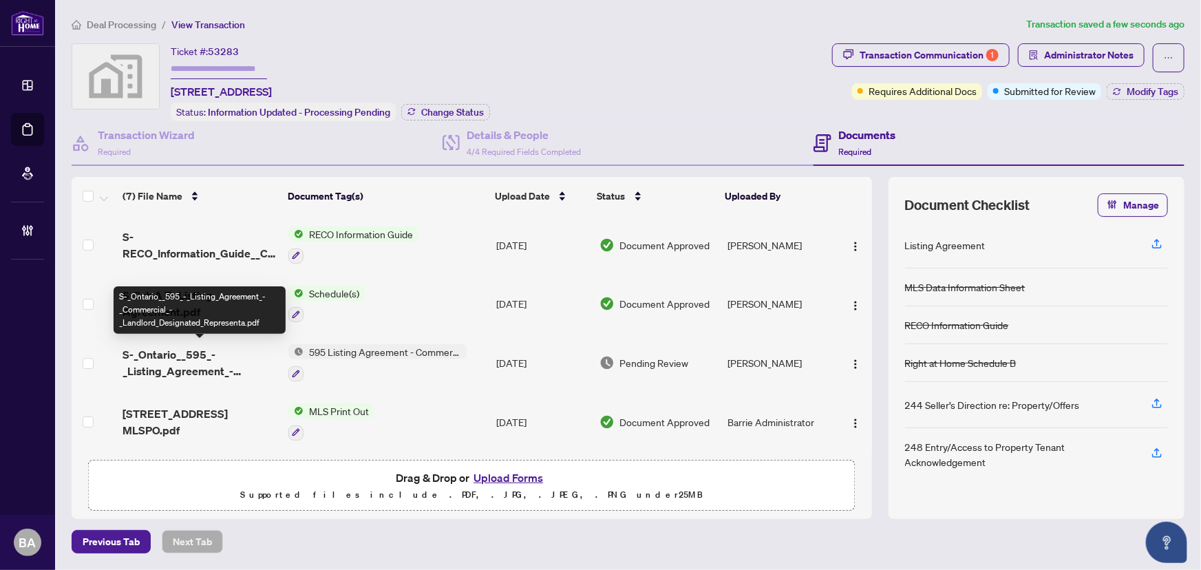
click at [211, 371] on span "S-_Ontario__595_-_Listing_Agreement_-_Commercial_-_Landlord_Designated_Represen…" at bounding box center [199, 362] width 155 height 33
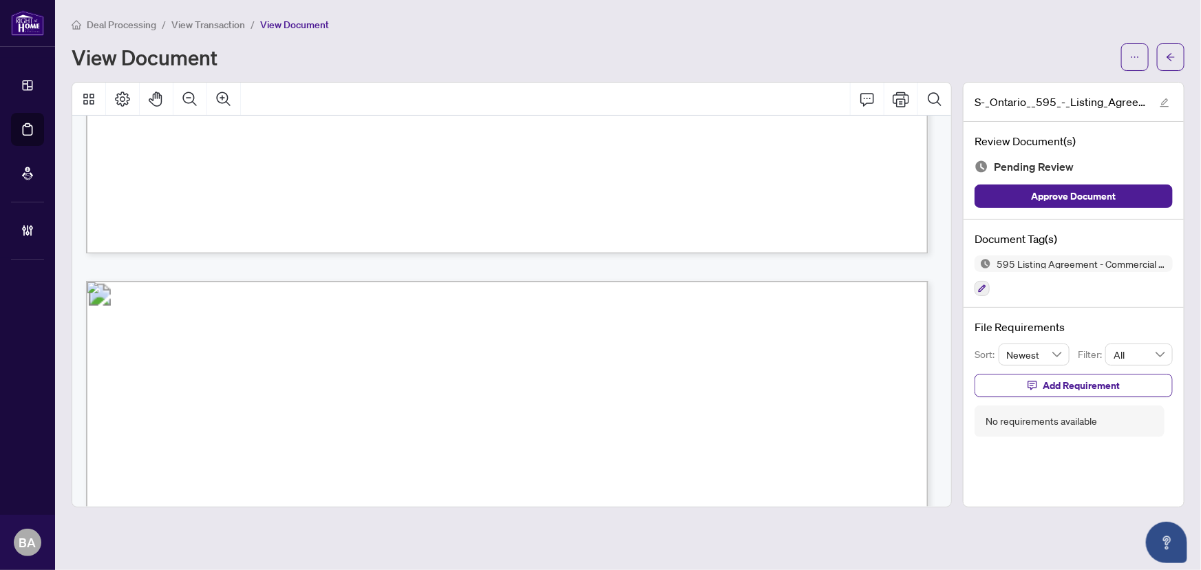
scroll to position [3190, 0]
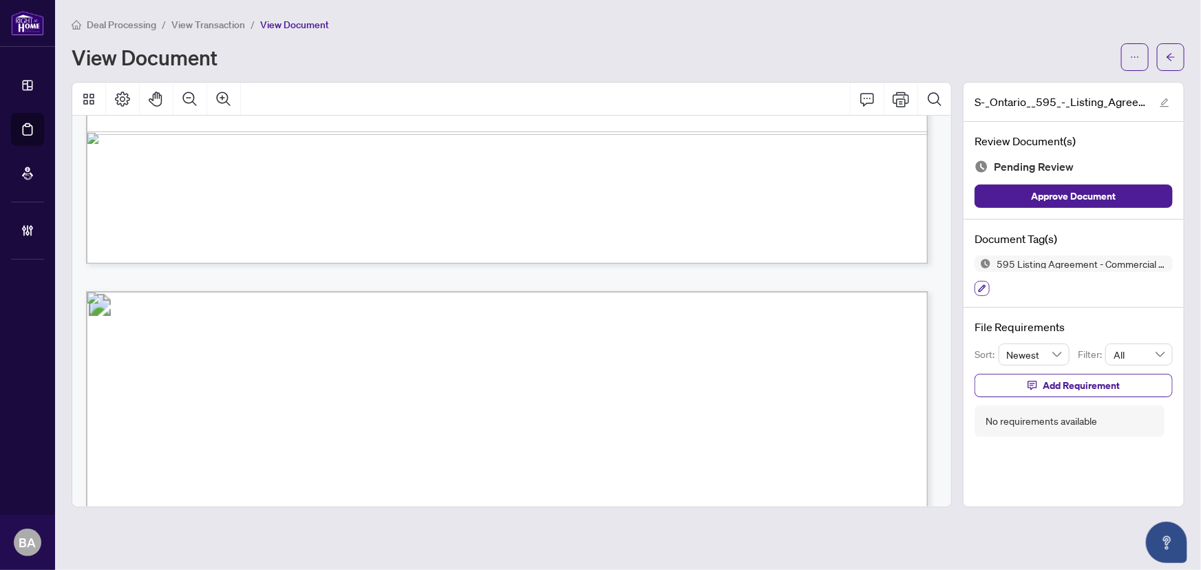
click at [977, 289] on button "button" at bounding box center [981, 288] width 15 height 15
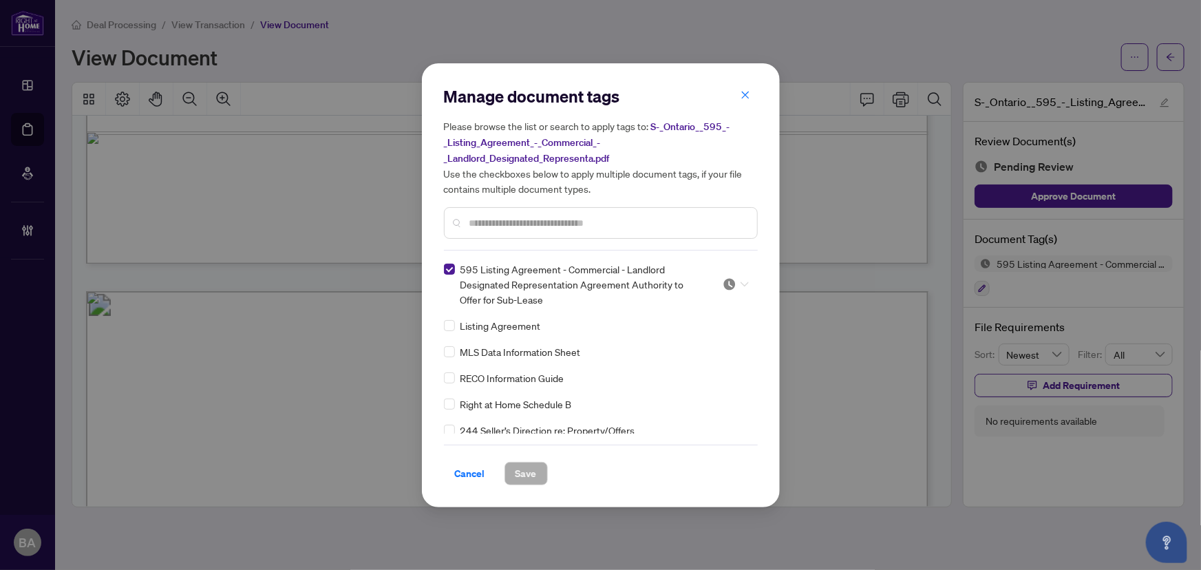
click at [740, 283] on icon at bounding box center [744, 284] width 8 height 6
click at [683, 346] on div "Approved" at bounding box center [690, 350] width 88 height 15
click at [522, 462] on span "Save" at bounding box center [525, 473] width 21 height 22
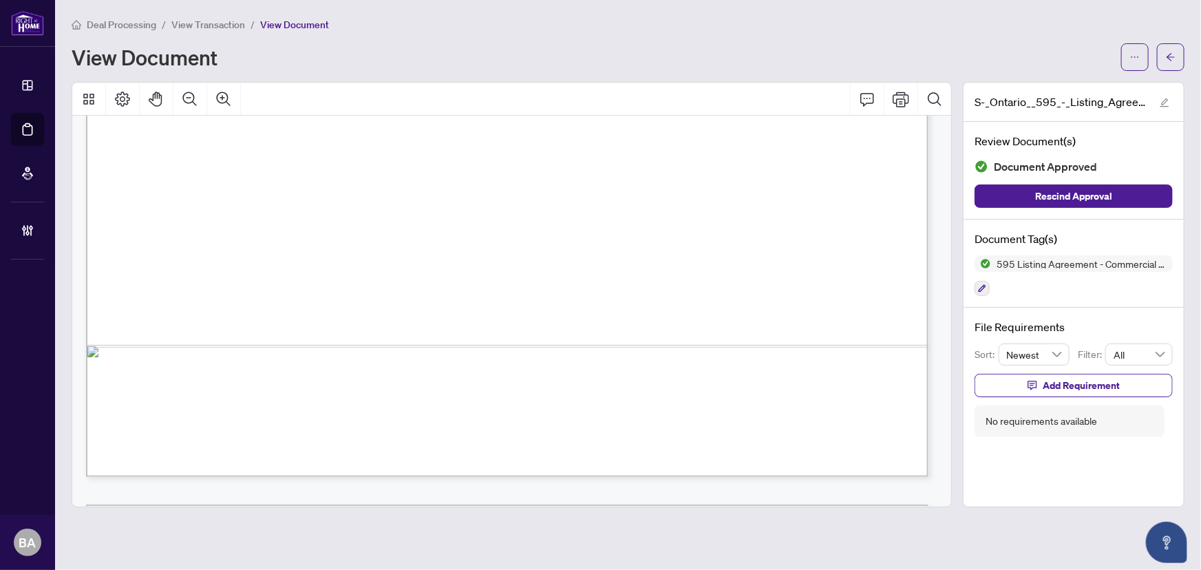
scroll to position [938, 0]
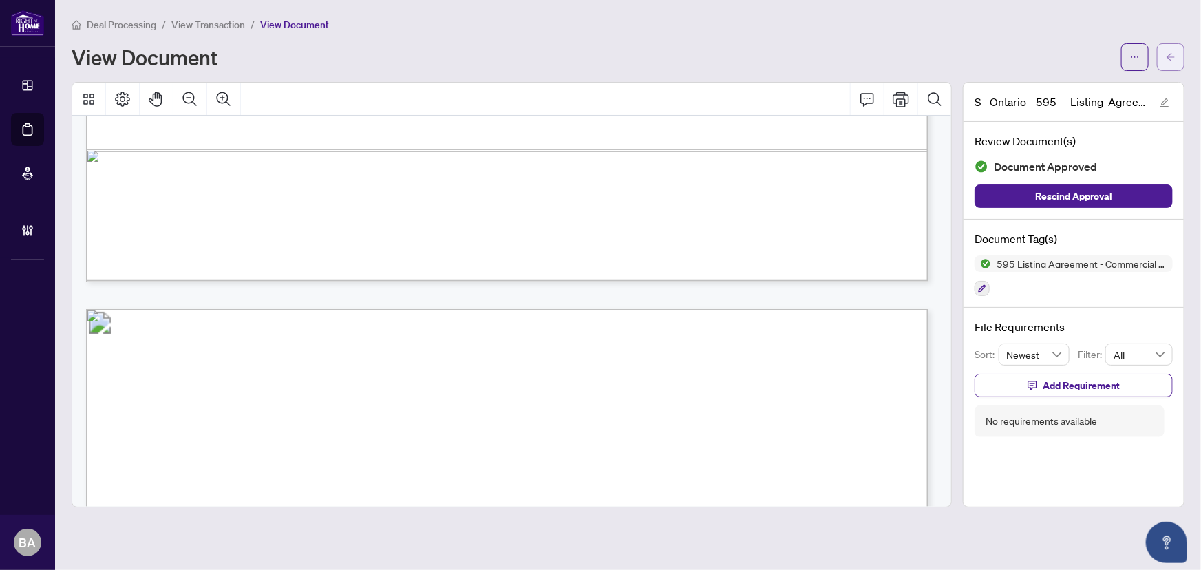
click at [1179, 58] on button "button" at bounding box center [1171, 57] width 28 height 28
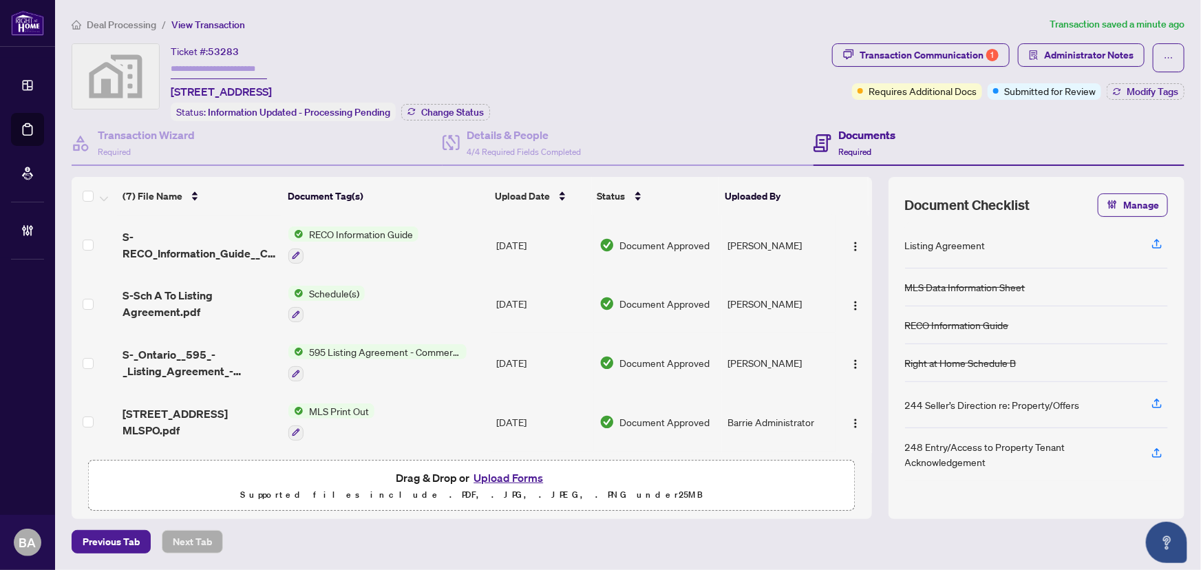
scroll to position [175, 0]
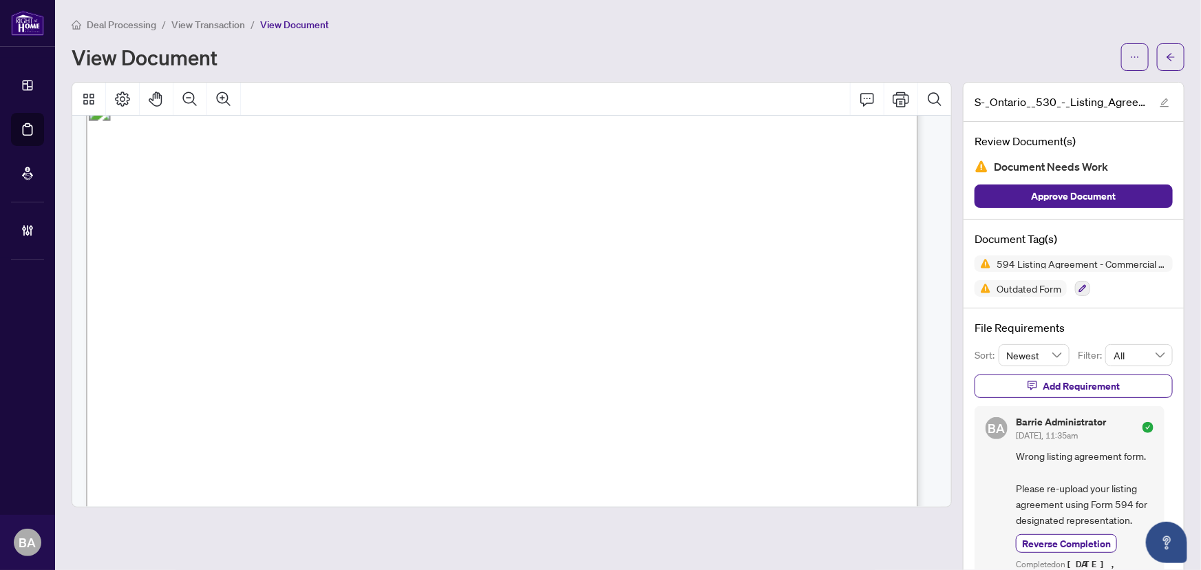
scroll to position [4324, 0]
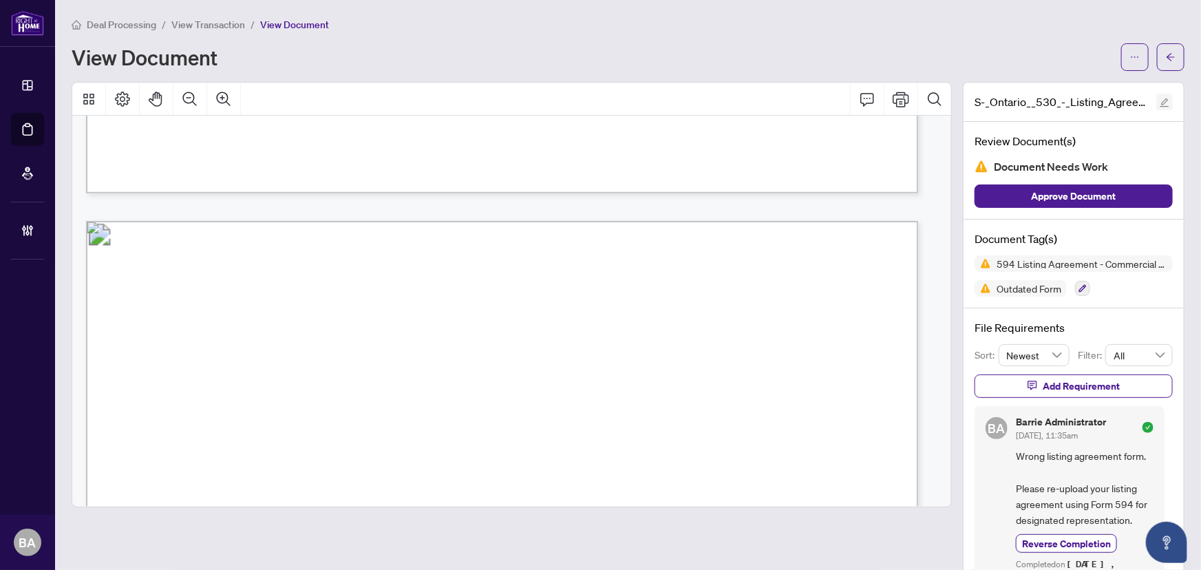
click at [1159, 101] on icon "edit" at bounding box center [1164, 103] width 10 height 10
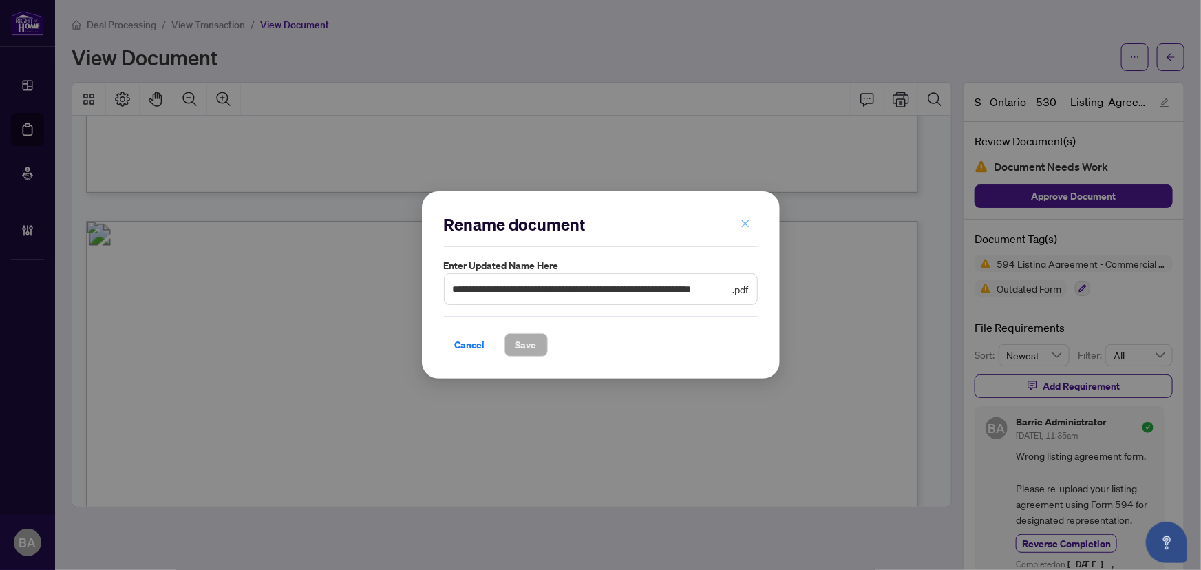
click at [742, 226] on icon "close" at bounding box center [745, 223] width 8 height 8
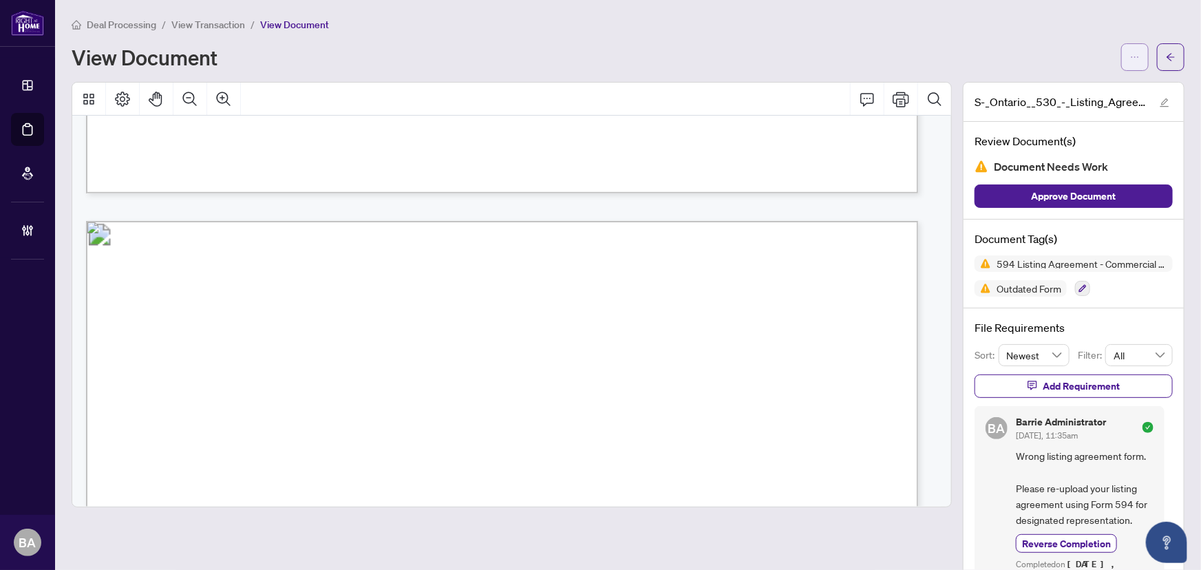
click at [1130, 64] on span "button" at bounding box center [1135, 57] width 10 height 22
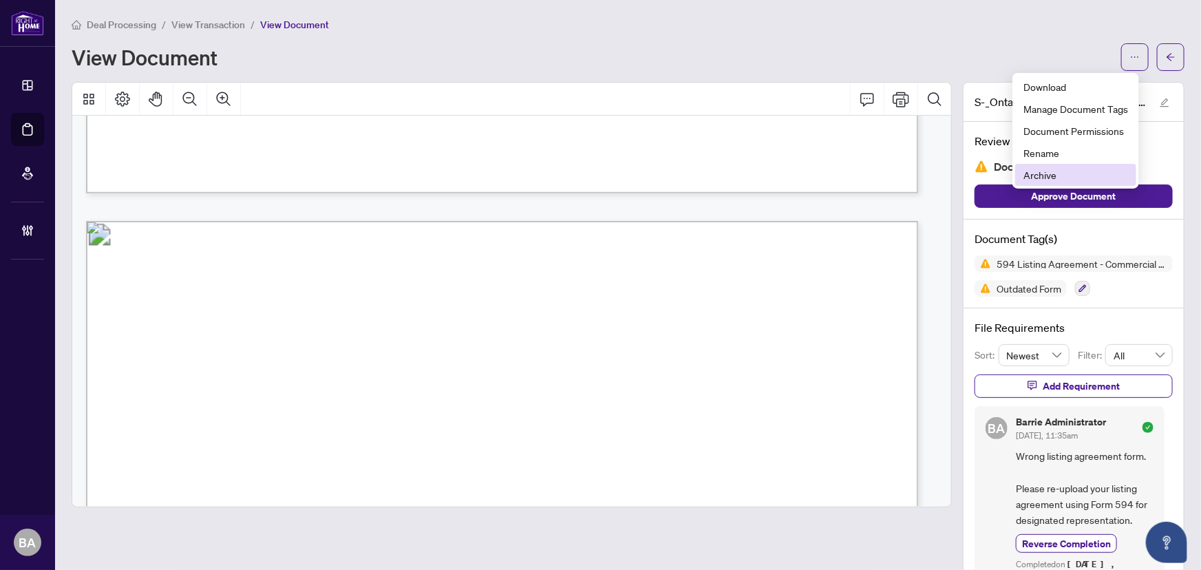
click at [1050, 176] on span "Archive" at bounding box center [1075, 174] width 105 height 15
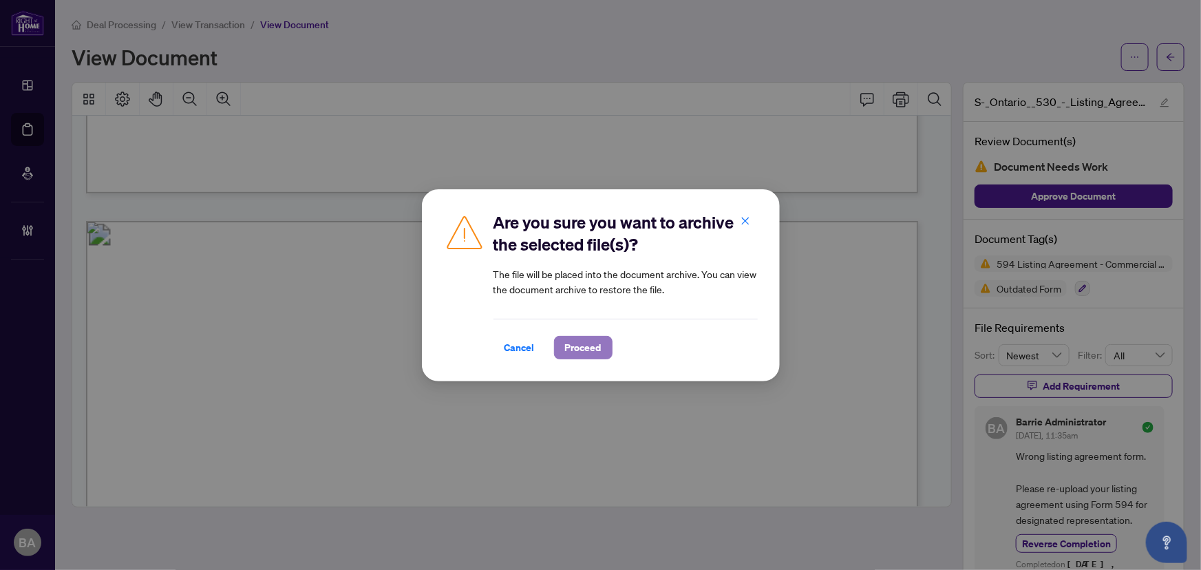
click at [571, 341] on span "Proceed" at bounding box center [583, 347] width 36 height 22
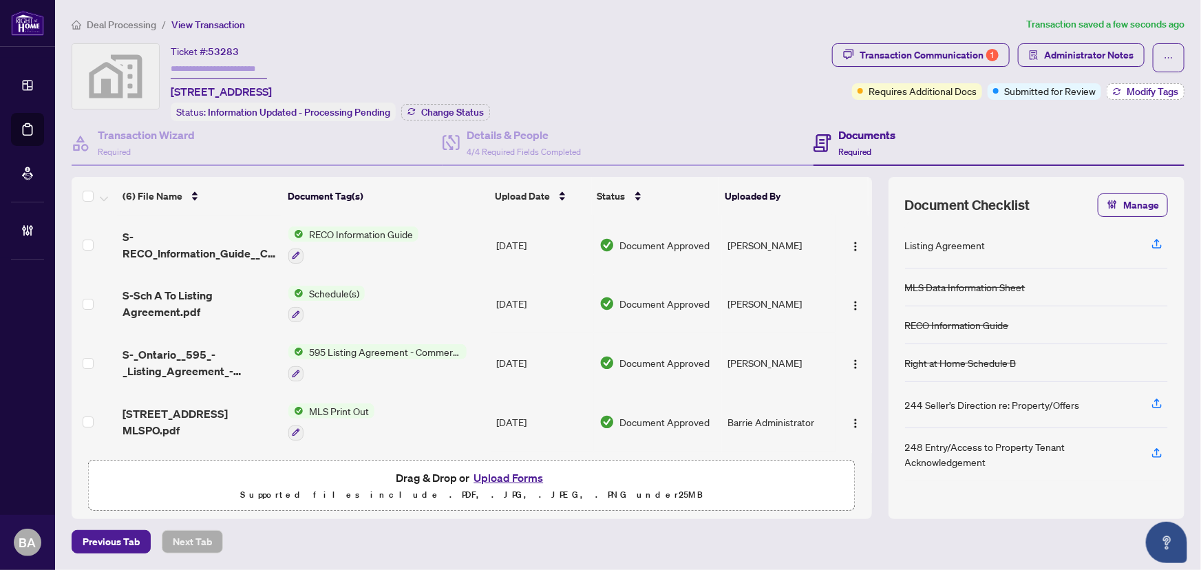
click at [1135, 89] on span "Modify Tags" at bounding box center [1152, 92] width 52 height 10
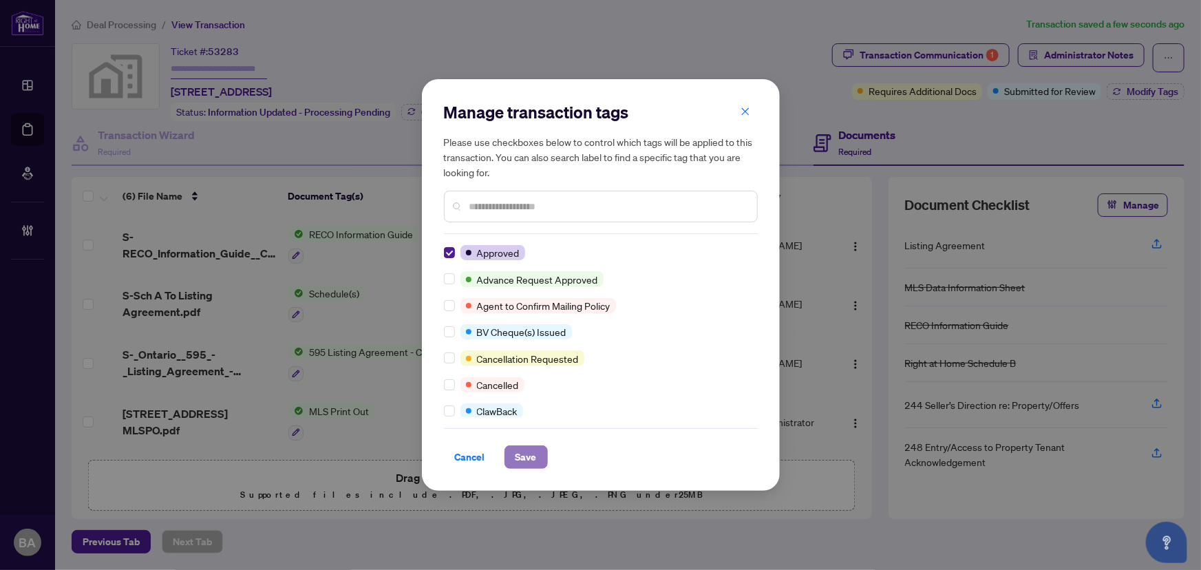
click at [521, 458] on span "Save" at bounding box center [525, 457] width 21 height 22
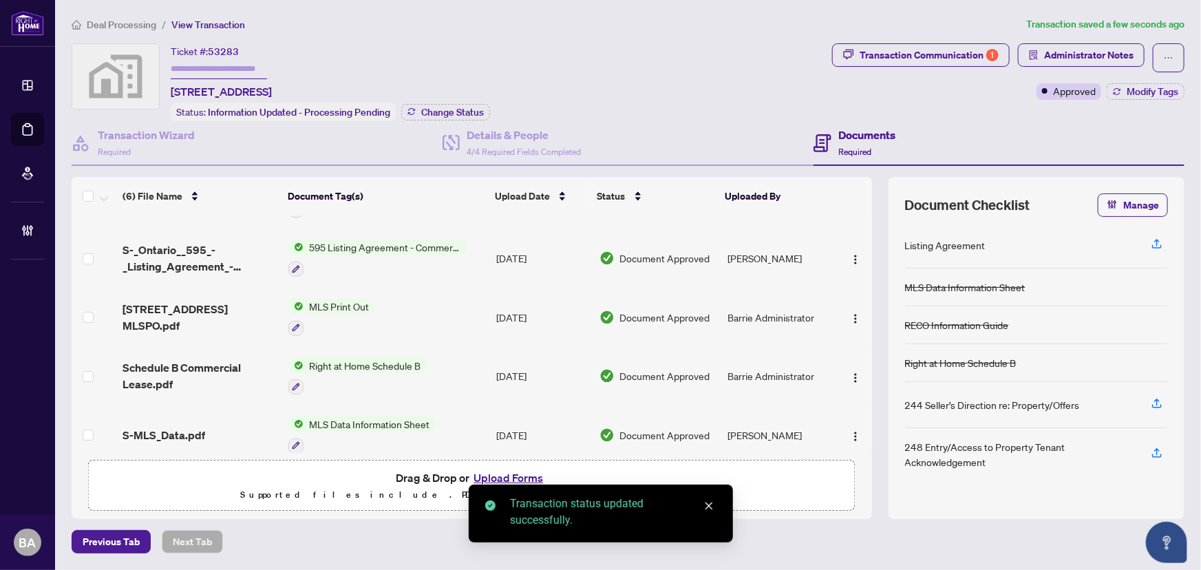
scroll to position [117, 0]
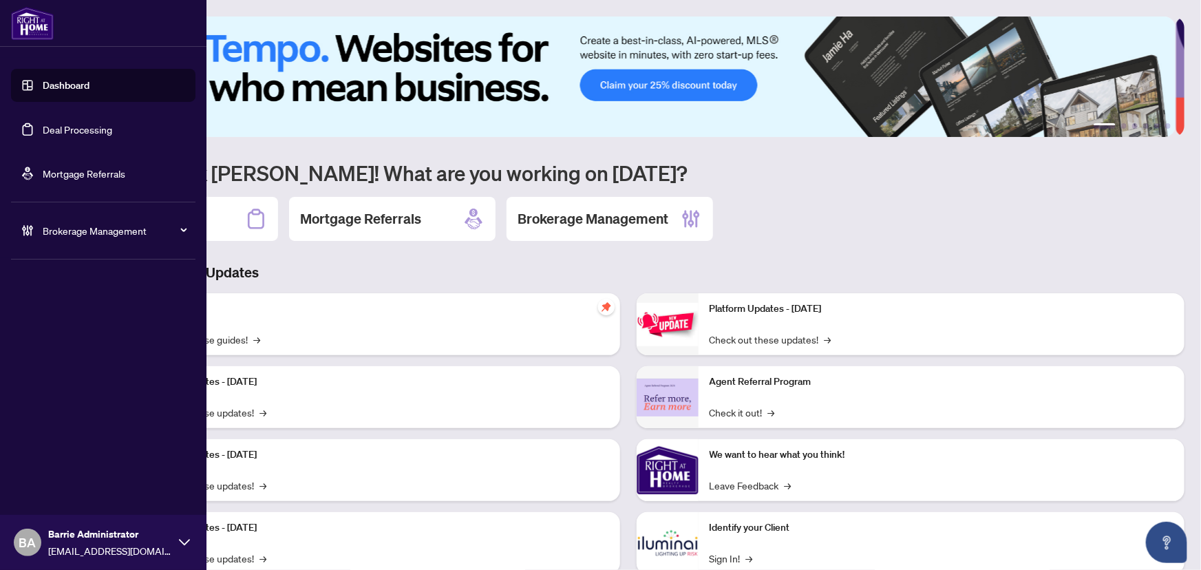
click at [112, 136] on link "Deal Processing" at bounding box center [77, 129] width 69 height 12
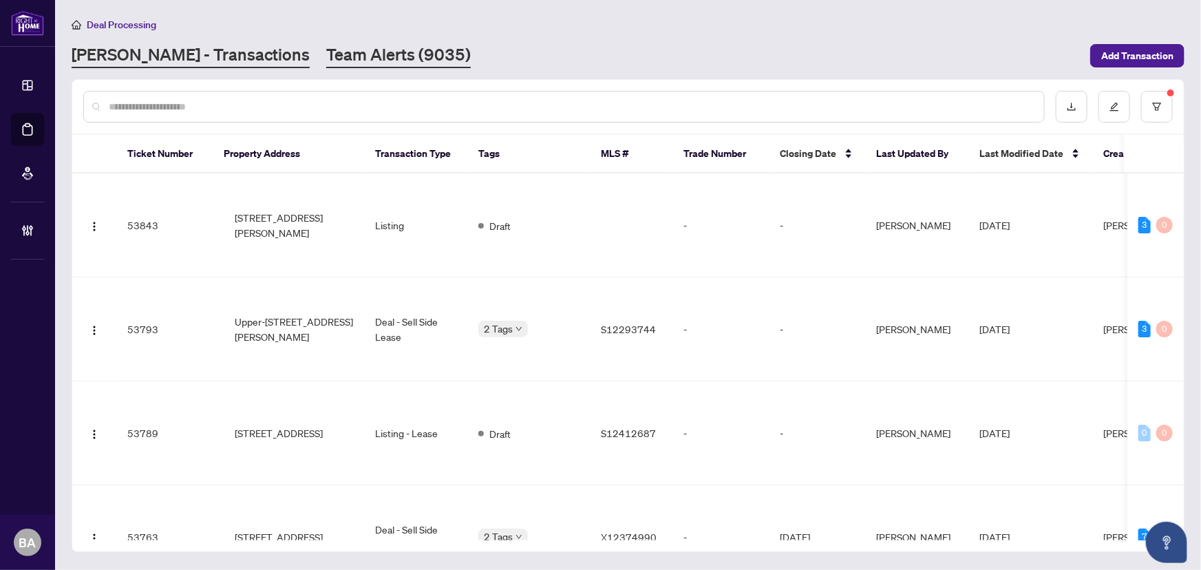
click at [326, 53] on link "Team Alerts (9035)" at bounding box center [398, 55] width 144 height 25
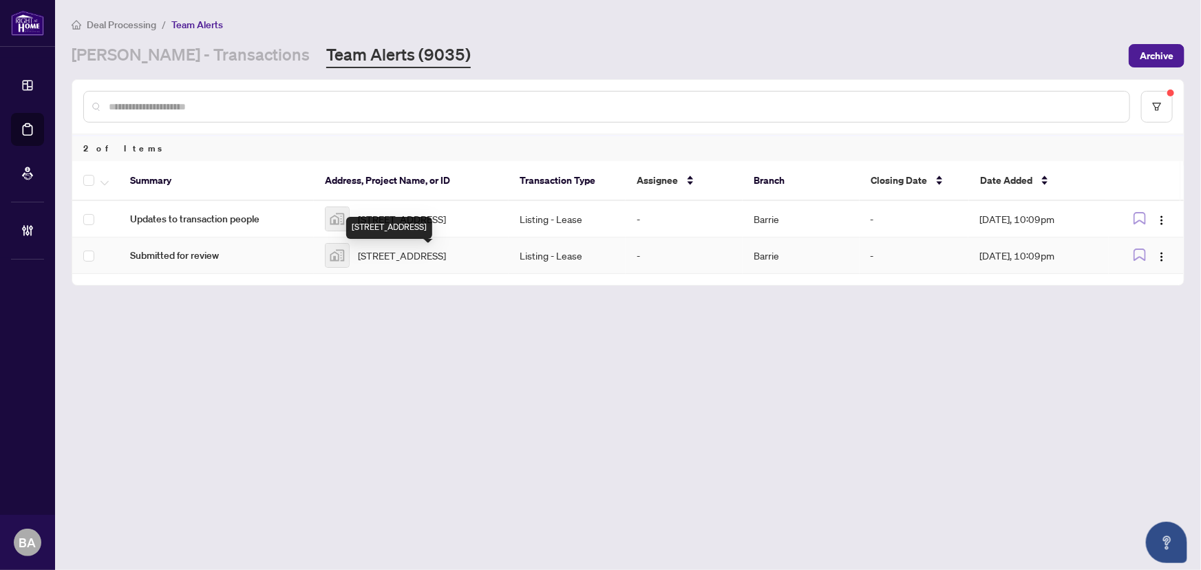
click at [446, 256] on span "[STREET_ADDRESS]" at bounding box center [402, 255] width 88 height 15
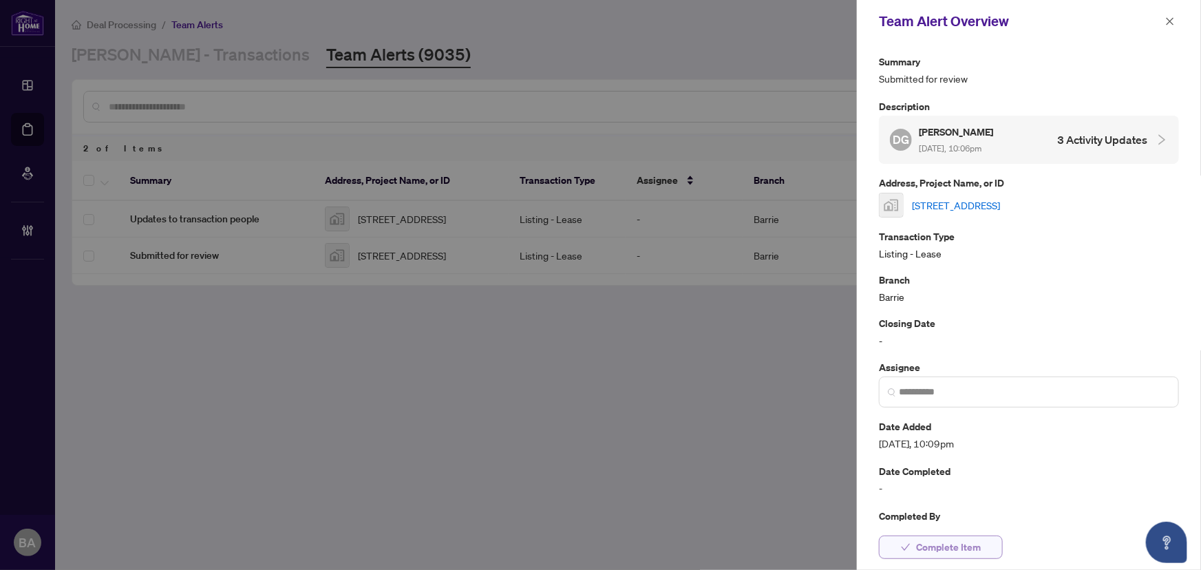
click at [925, 546] on span "Complete Item" at bounding box center [948, 547] width 65 height 22
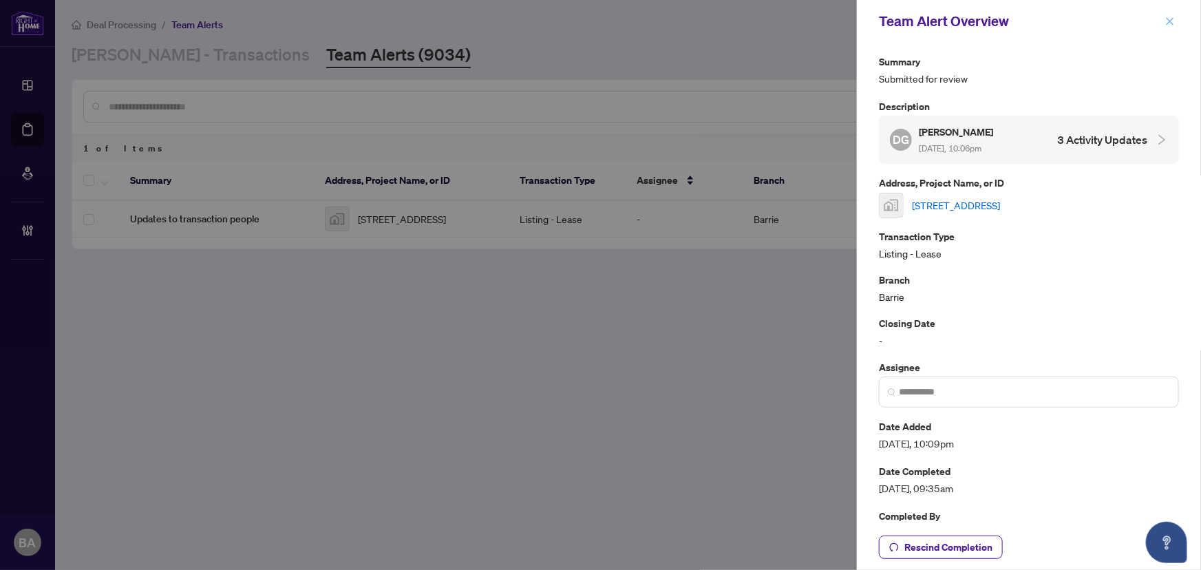
click at [1173, 23] on icon "close" at bounding box center [1170, 22] width 10 height 10
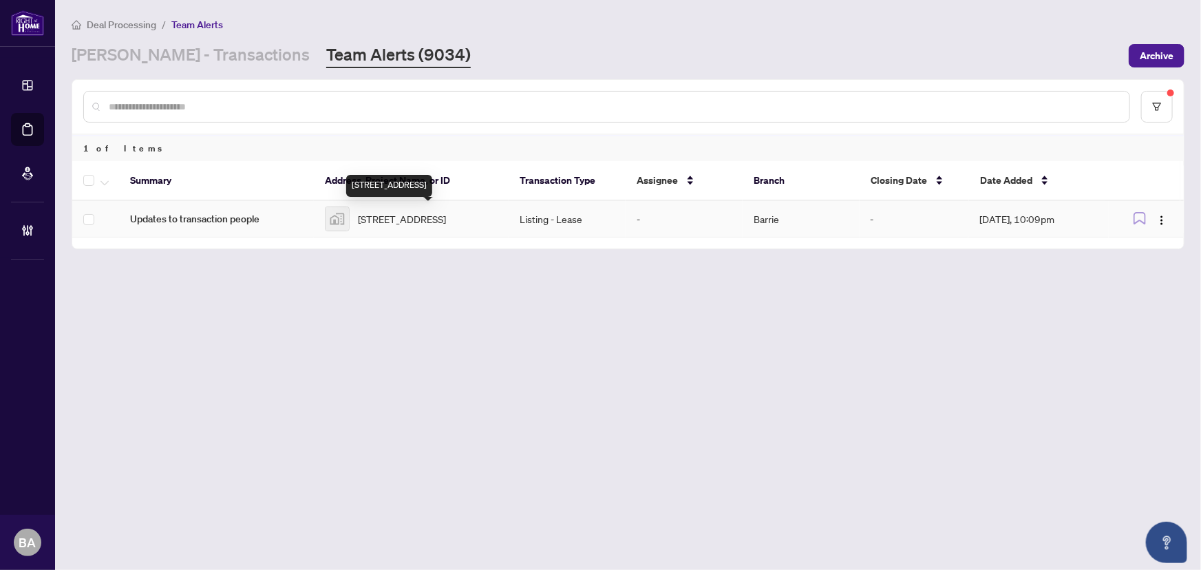
click at [403, 226] on span "[STREET_ADDRESS]" at bounding box center [402, 218] width 88 height 15
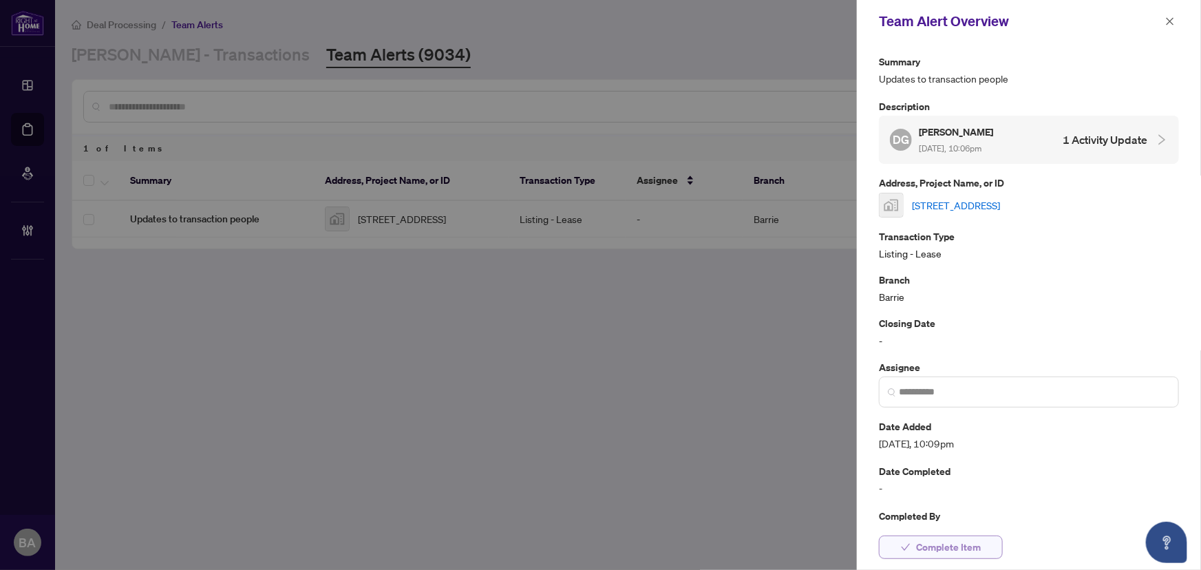
click at [932, 544] on span "Complete Item" at bounding box center [948, 547] width 65 height 22
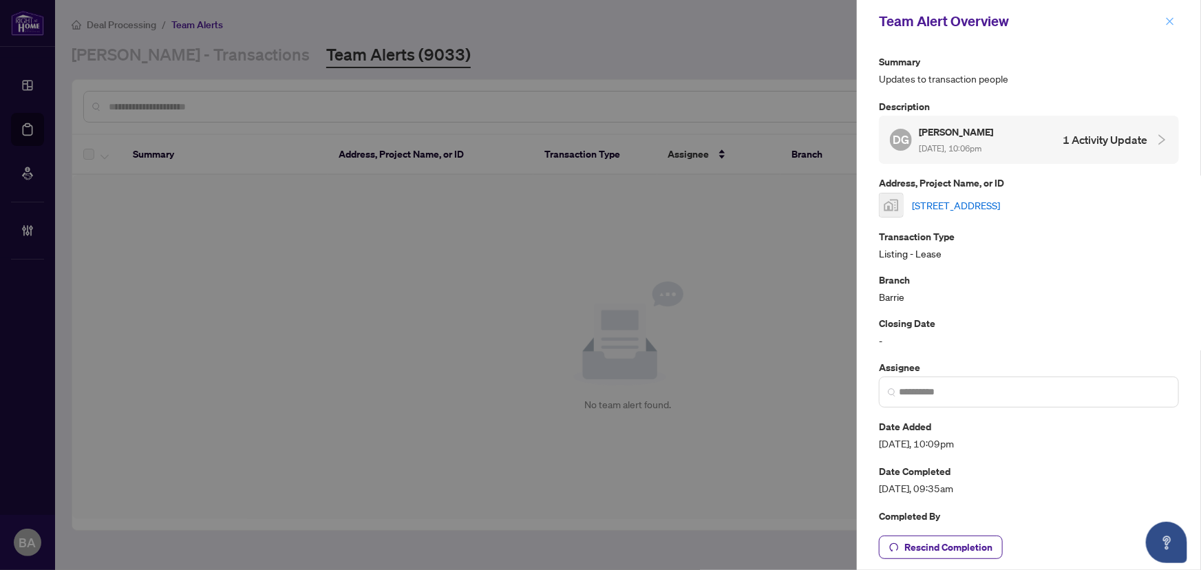
click at [1166, 23] on icon "close" at bounding box center [1170, 22] width 10 height 10
